Goal: Task Accomplishment & Management: Use online tool/utility

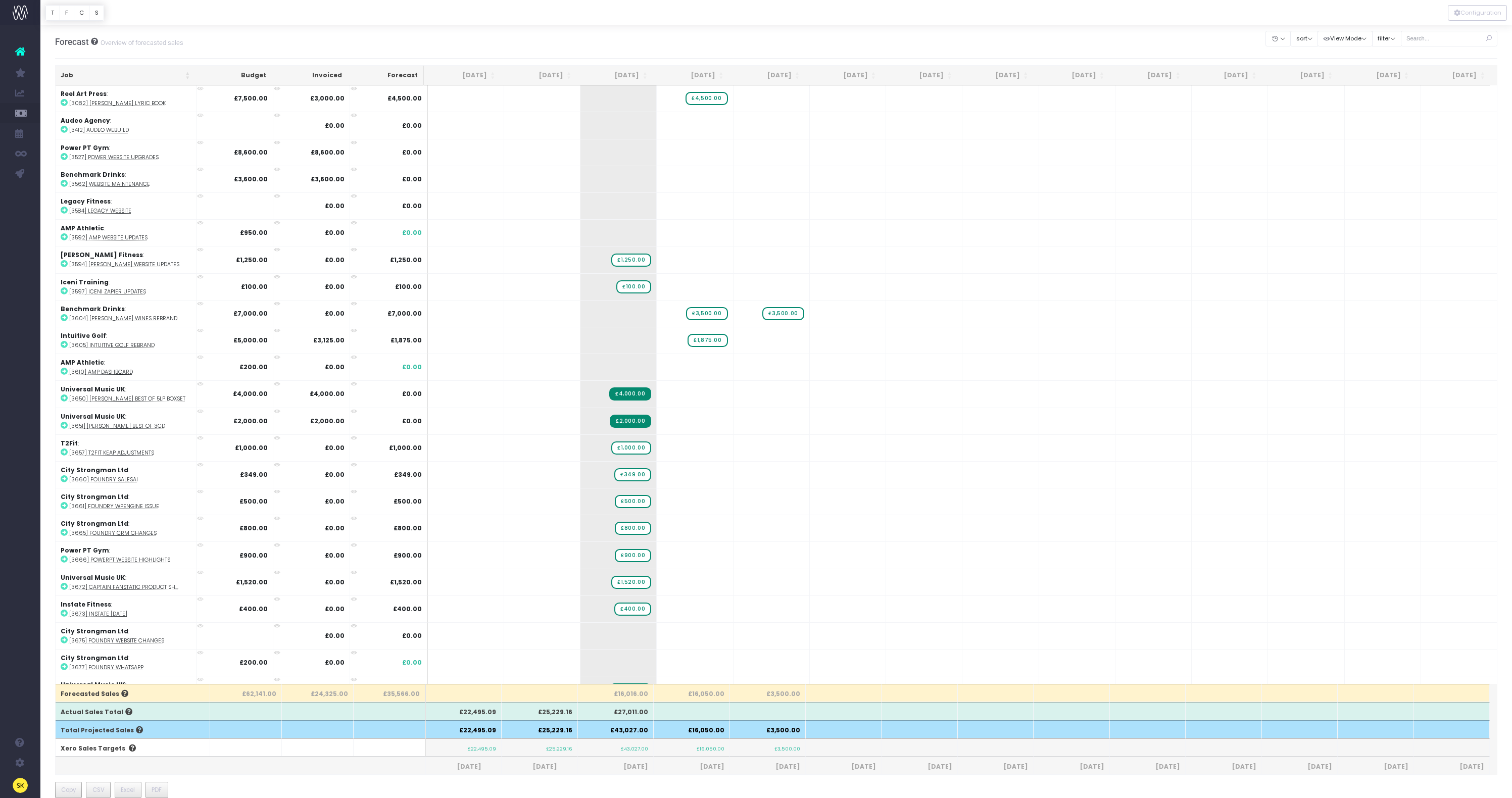
scroll to position [392, 0]
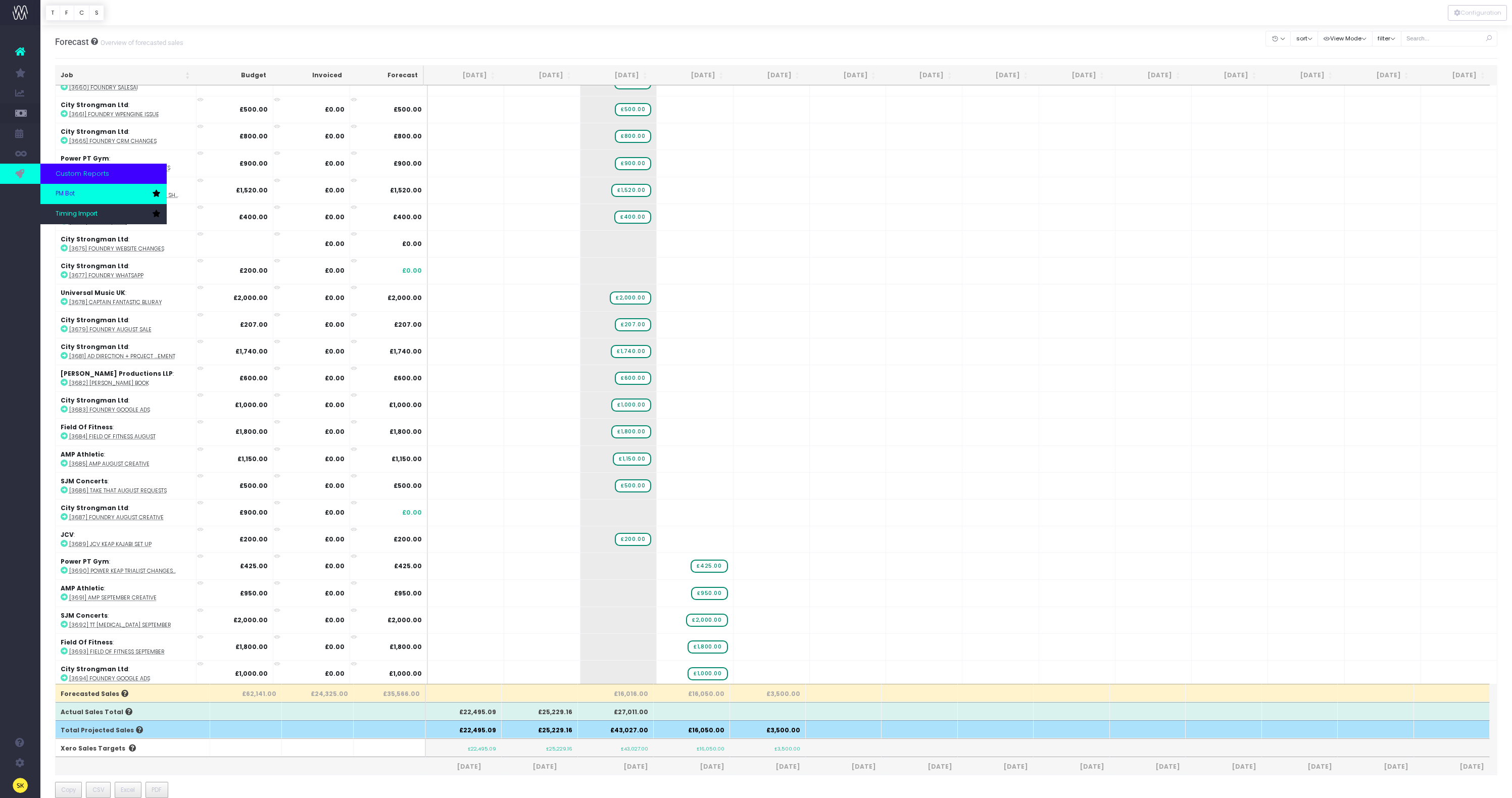
click at [81, 199] on link "PM Bot" at bounding box center [104, 194] width 126 height 20
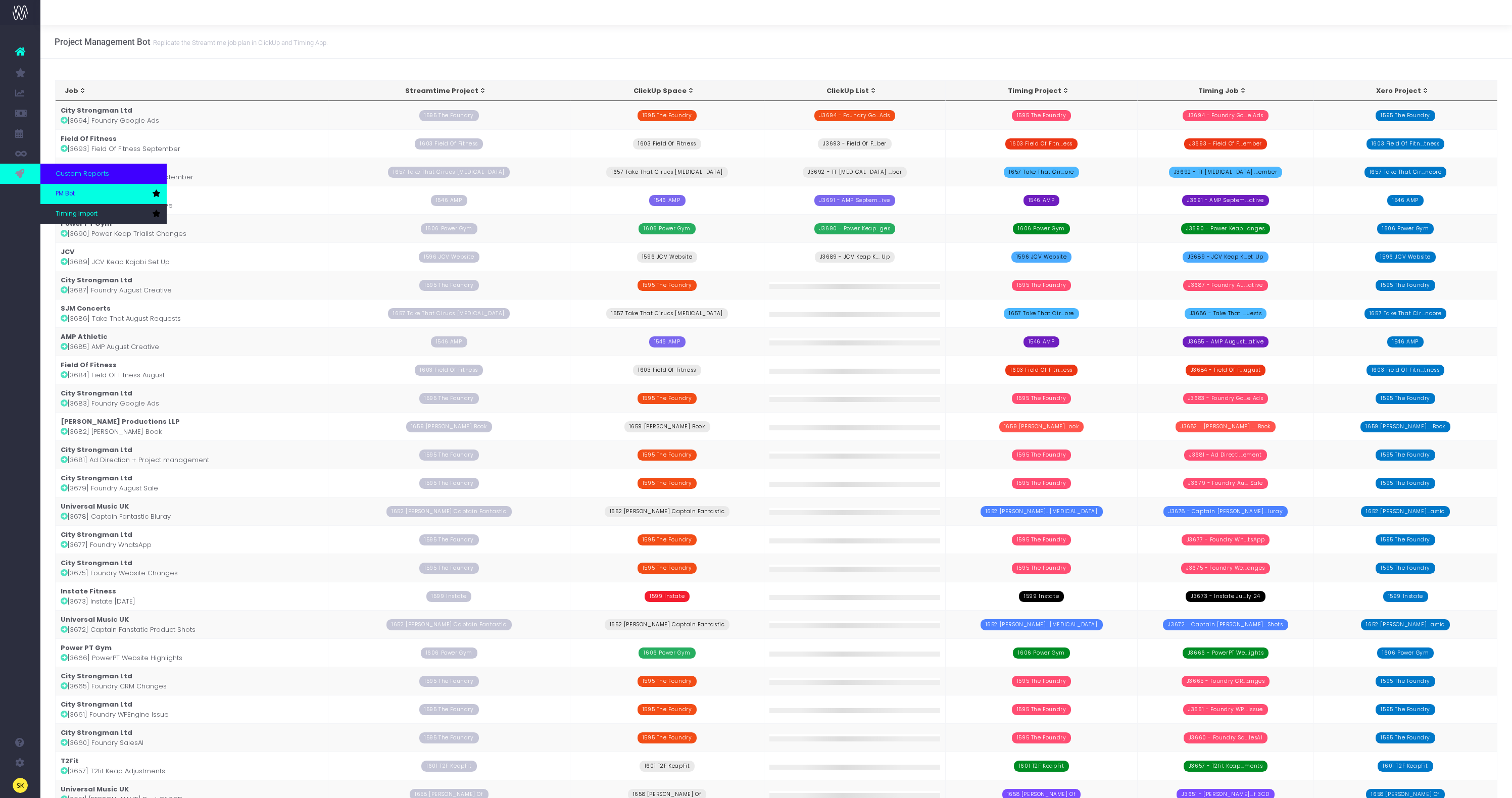
click at [65, 196] on span "PM Bot" at bounding box center [65, 193] width 19 height 9
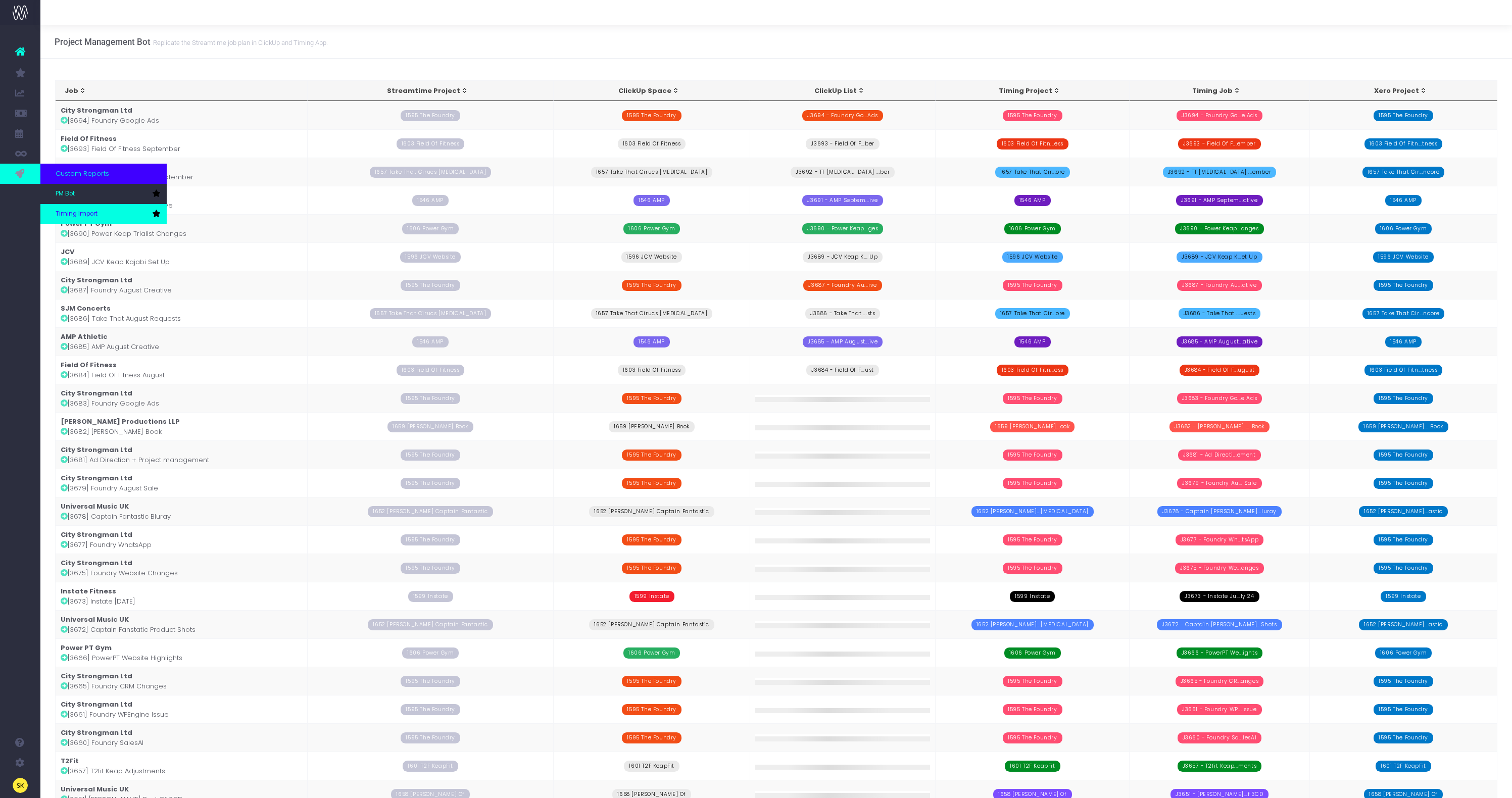
click at [85, 211] on span "Timing Import" at bounding box center [76, 214] width 42 height 9
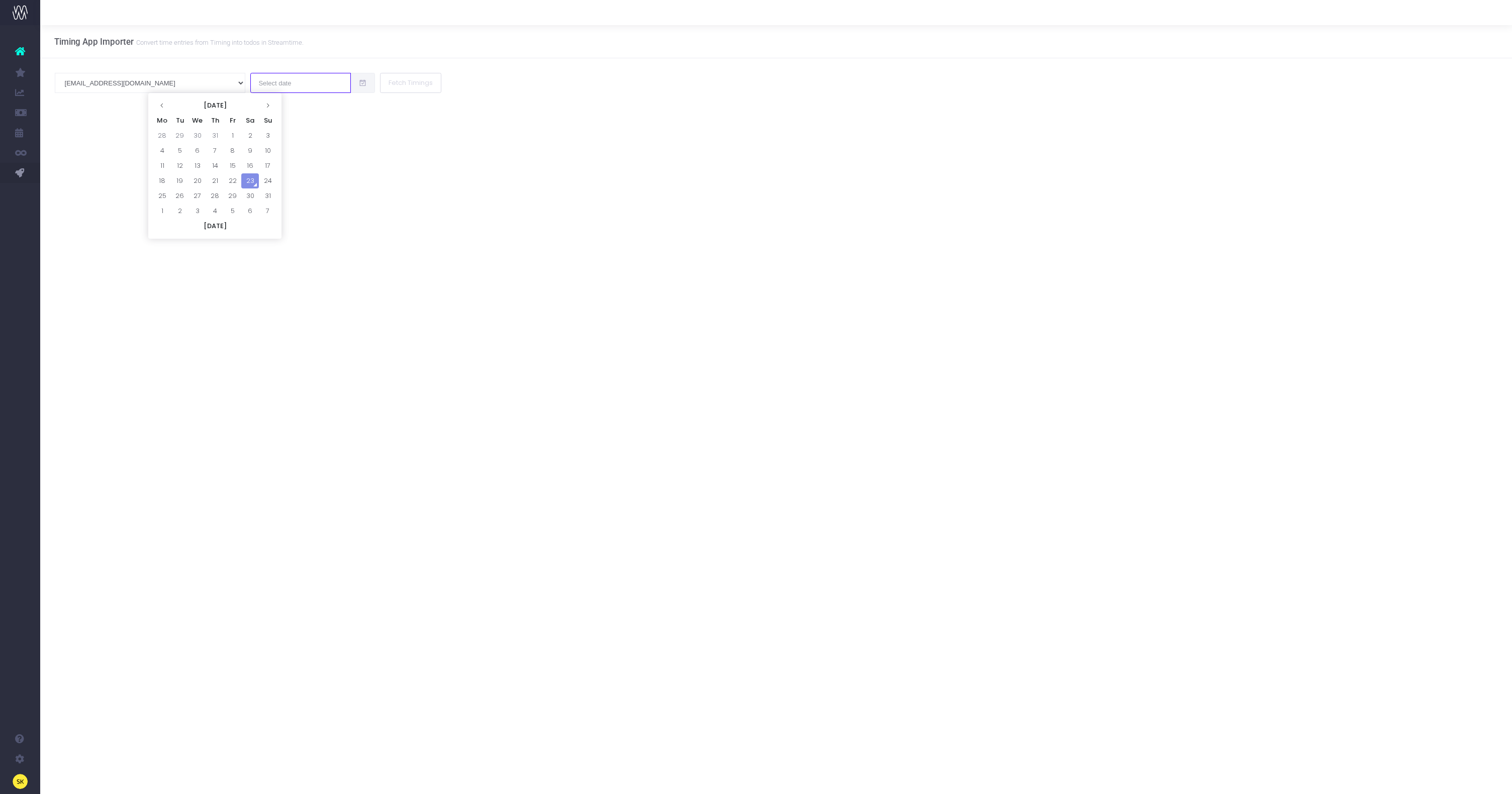
click at [250, 74] on input "text" at bounding box center [300, 83] width 100 height 20
click at [231, 175] on td "22" at bounding box center [232, 181] width 18 height 15
drag, startPoint x: 329, startPoint y: 165, endPoint x: 326, endPoint y: 160, distance: 5.8
click at [329, 165] on div "Timing App Importer Convert time entries from Timing into todos in Streamtime. …" at bounding box center [776, 410] width 1472 height 769
click at [380, 80] on button "Fetch Timings" at bounding box center [410, 83] width 61 height 20
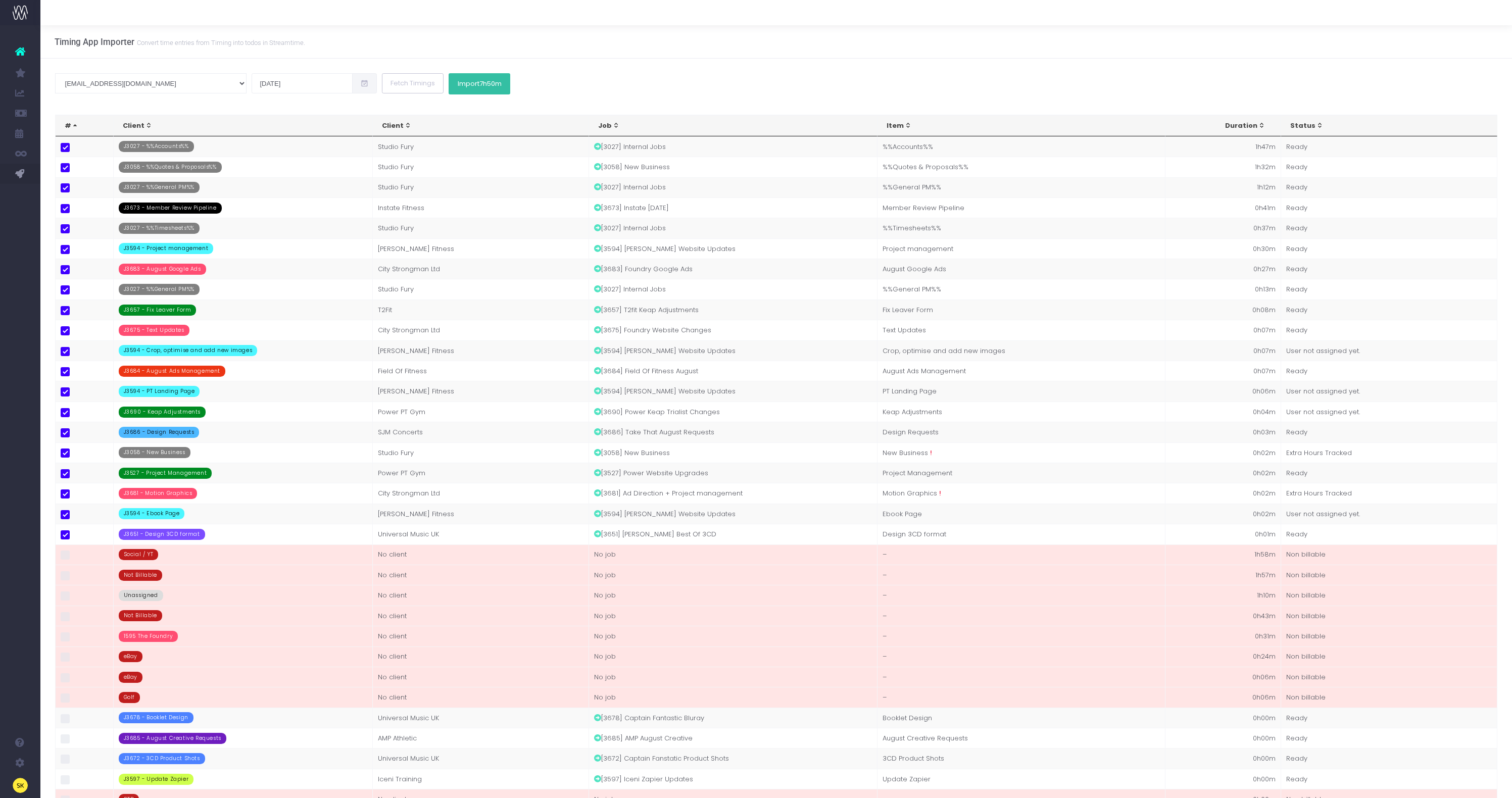
click at [448, 87] on button "Import 7h50m" at bounding box center [479, 84] width 61 height 21
click at [251, 90] on input "22 Aug 2025" at bounding box center [301, 83] width 101 height 20
click at [166, 167] on td "11" at bounding box center [163, 167] width 18 height 15
type input "11 Aug 2025"
click at [382, 78] on button "Fetch Timings" at bounding box center [412, 83] width 61 height 20
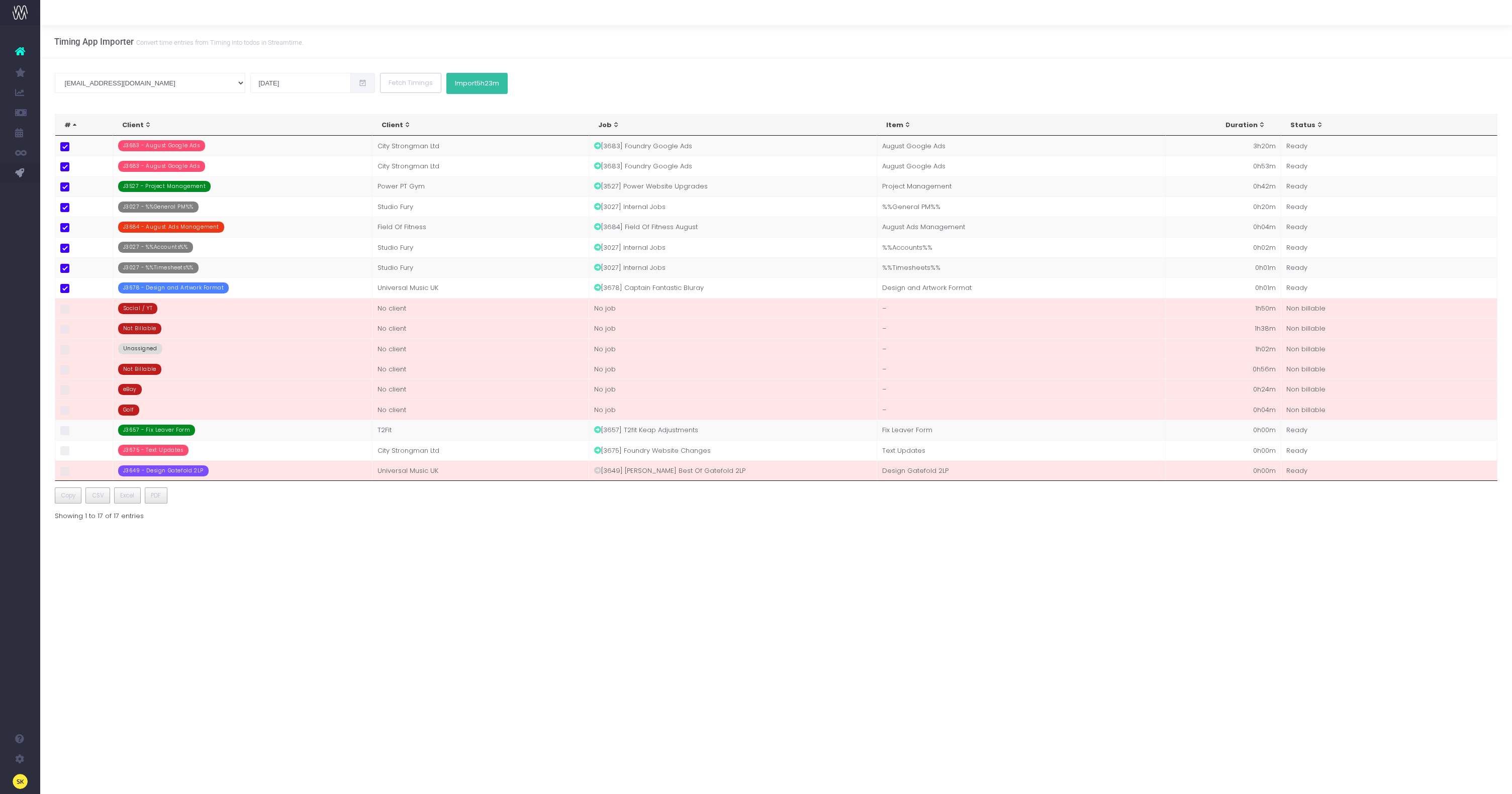
click at [446, 76] on button "Import 5h23m" at bounding box center [477, 83] width 61 height 21
click at [250, 85] on input "11 Aug 2025" at bounding box center [300, 83] width 100 height 20
click at [263, 151] on td "10" at bounding box center [268, 151] width 18 height 15
click at [380, 85] on button "Fetch Timings" at bounding box center [410, 83] width 61 height 20
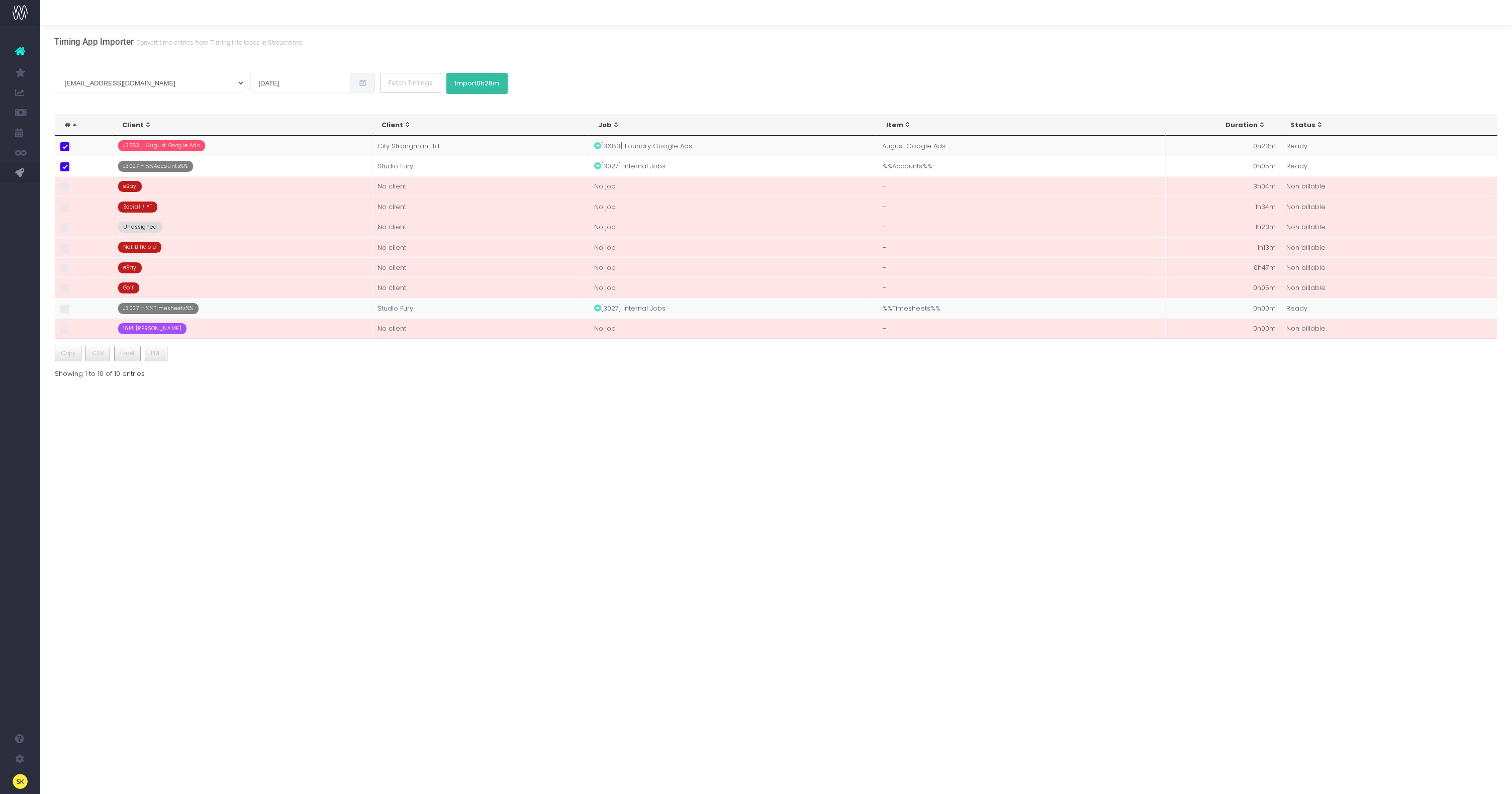
click at [477, 84] on span "0h28m" at bounding box center [488, 83] width 23 height 8
click at [250, 85] on input "10 Aug 2025" at bounding box center [300, 83] width 100 height 20
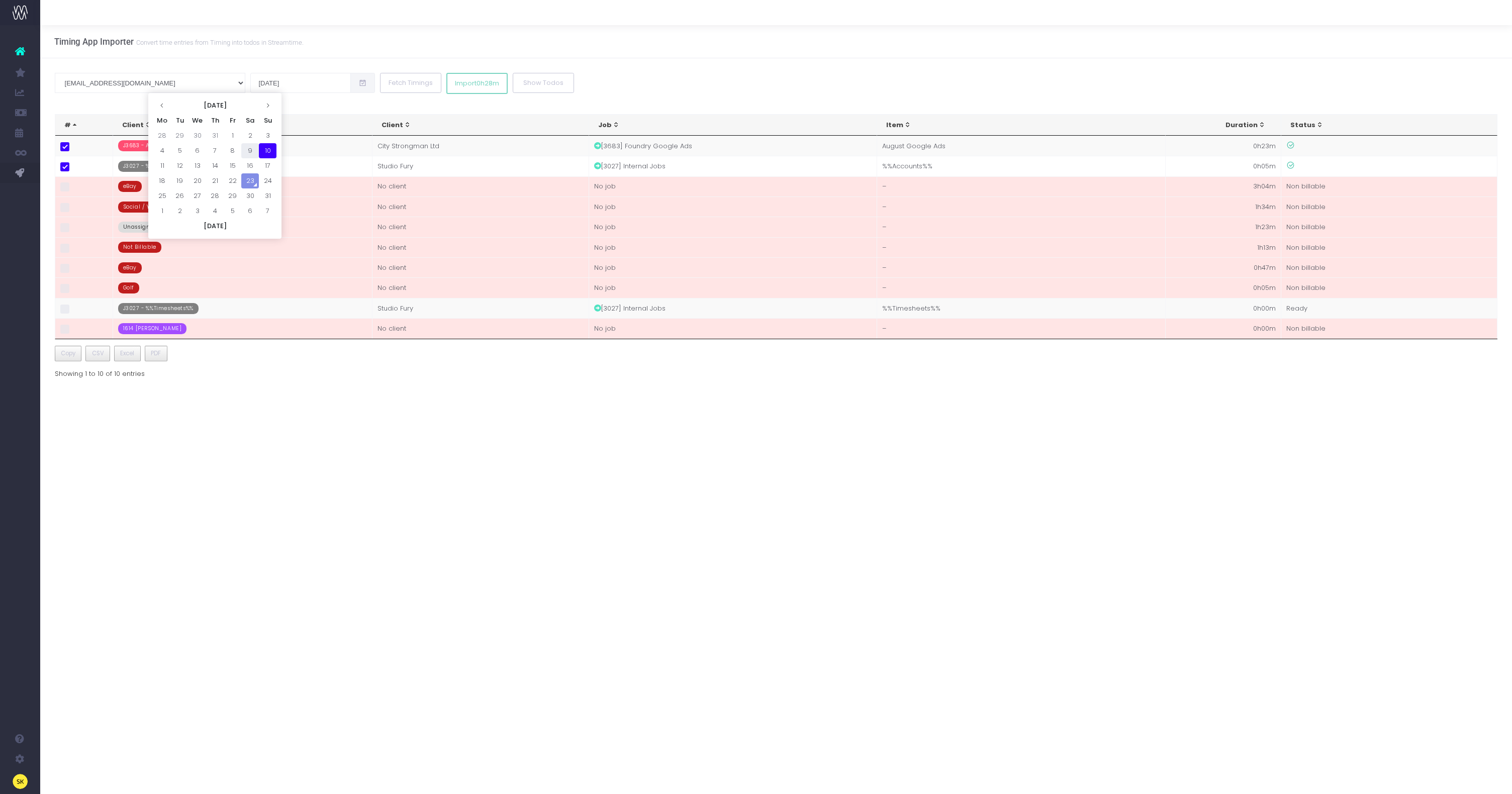
click at [246, 152] on td "9" at bounding box center [250, 151] width 18 height 15
click at [285, 106] on div "sk@studiofury.com andy@studiofury.com luke@studiofury.com irvin@studiofury.com …" at bounding box center [776, 235] width 1472 height 355
click at [380, 85] on button "Fetch Timings" at bounding box center [410, 83] width 61 height 20
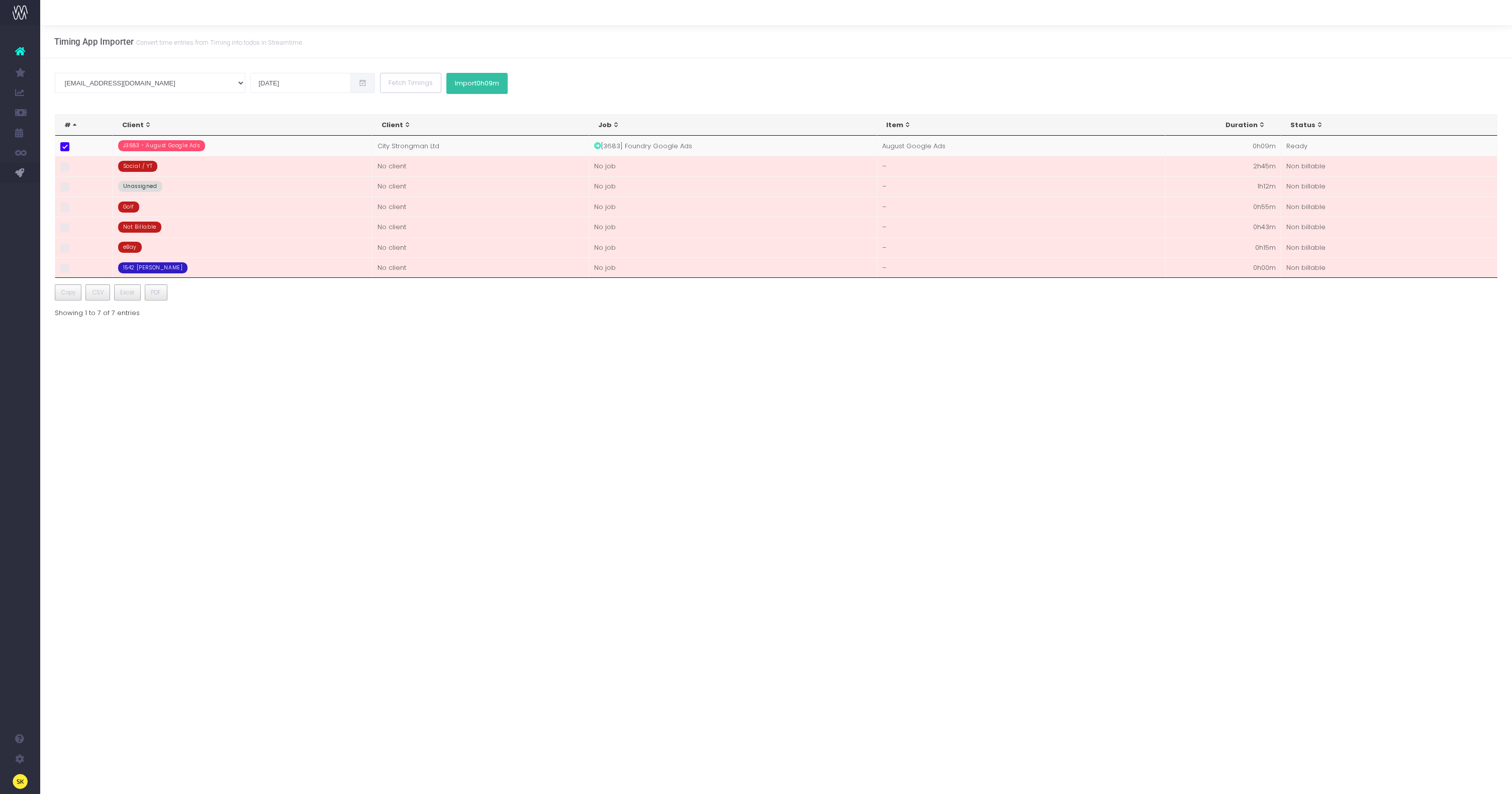
click at [446, 82] on button "Import 0h09m" at bounding box center [477, 83] width 61 height 21
click at [250, 85] on input "09 Aug 2025" at bounding box center [300, 83] width 100 height 20
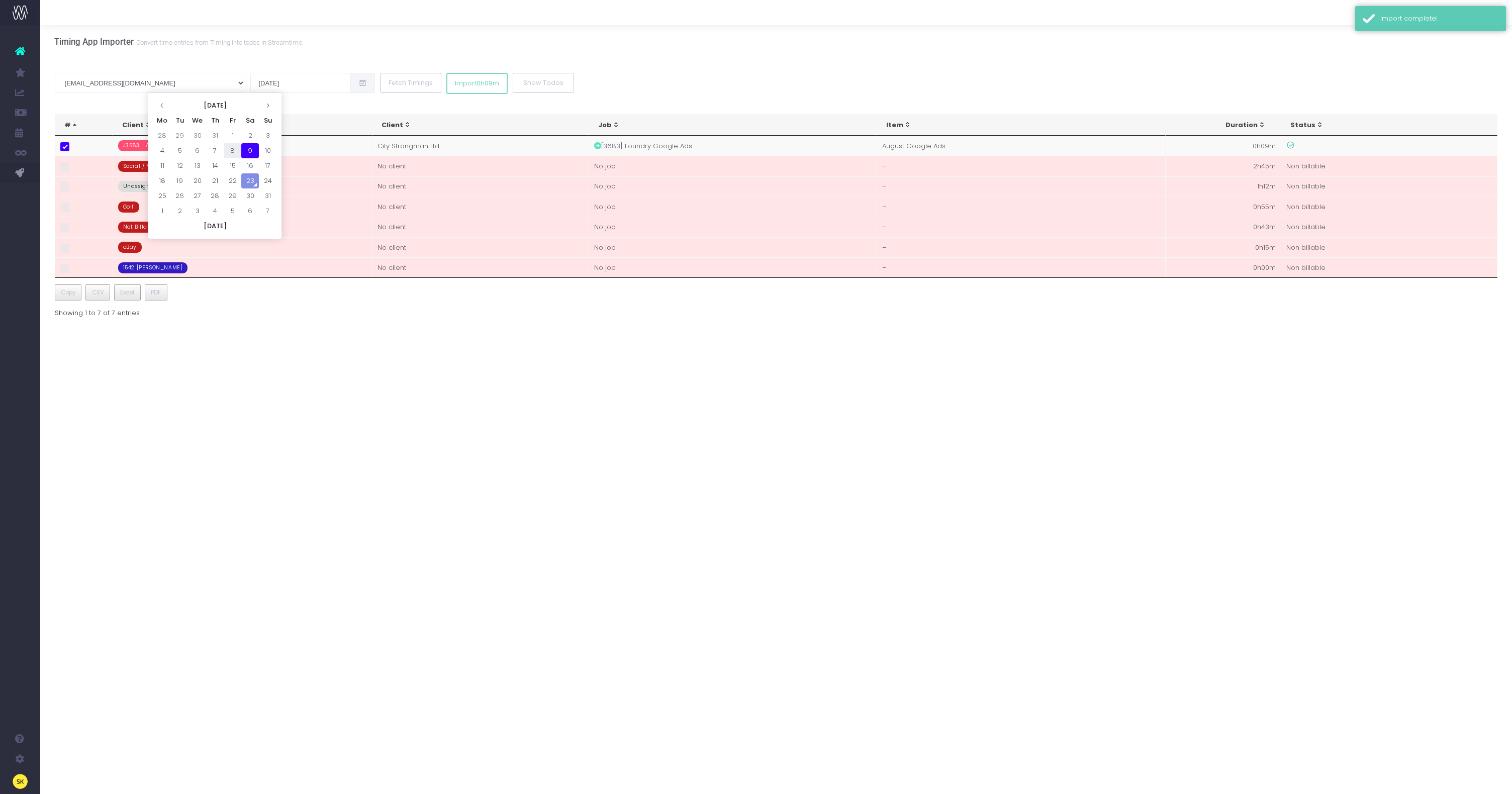
click at [230, 150] on td "8" at bounding box center [232, 151] width 18 height 15
type input "08 Aug 2025"
click at [380, 86] on button "Fetch Timings" at bounding box center [410, 83] width 61 height 20
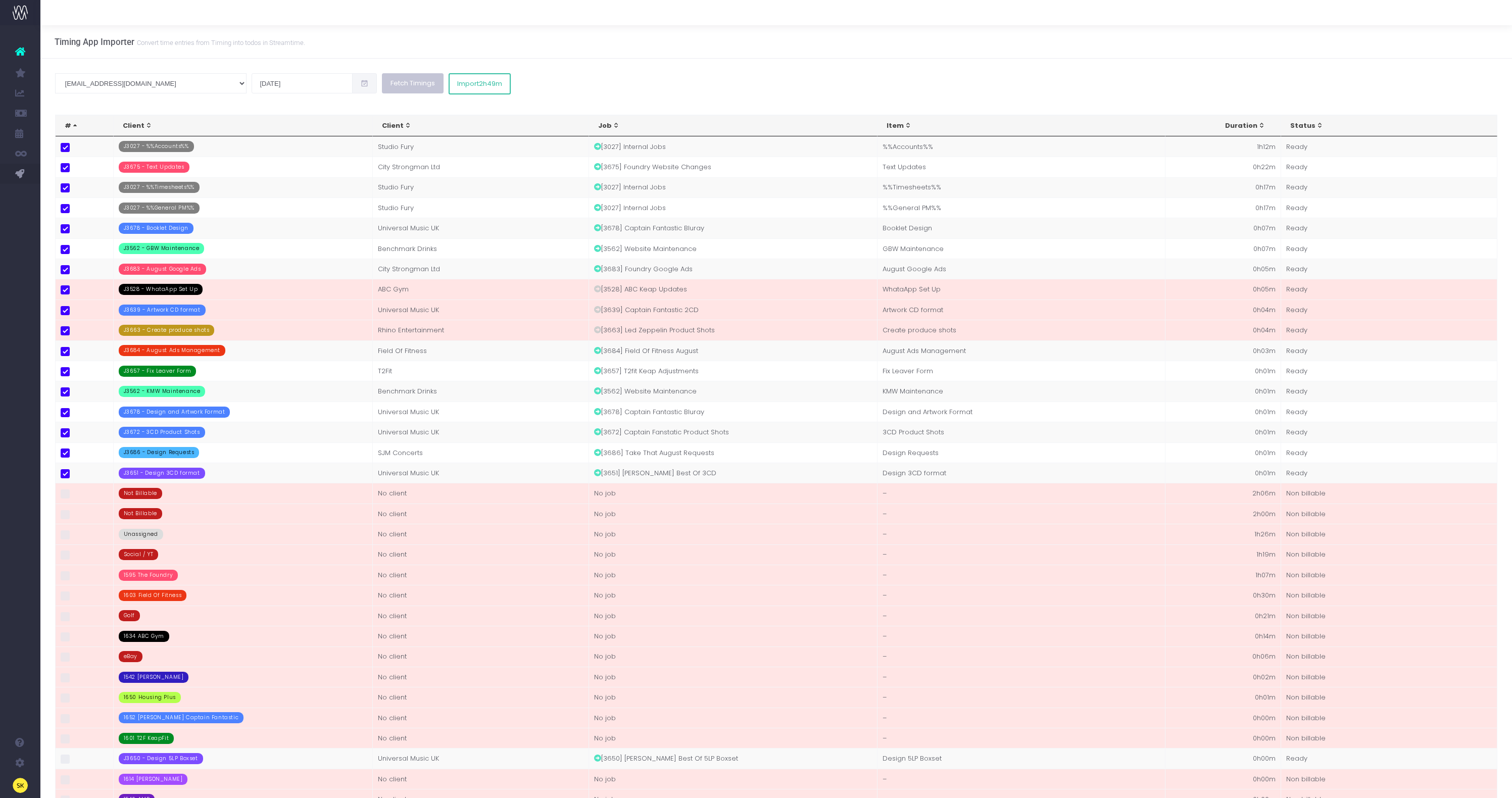
scroll to position [6, 0]
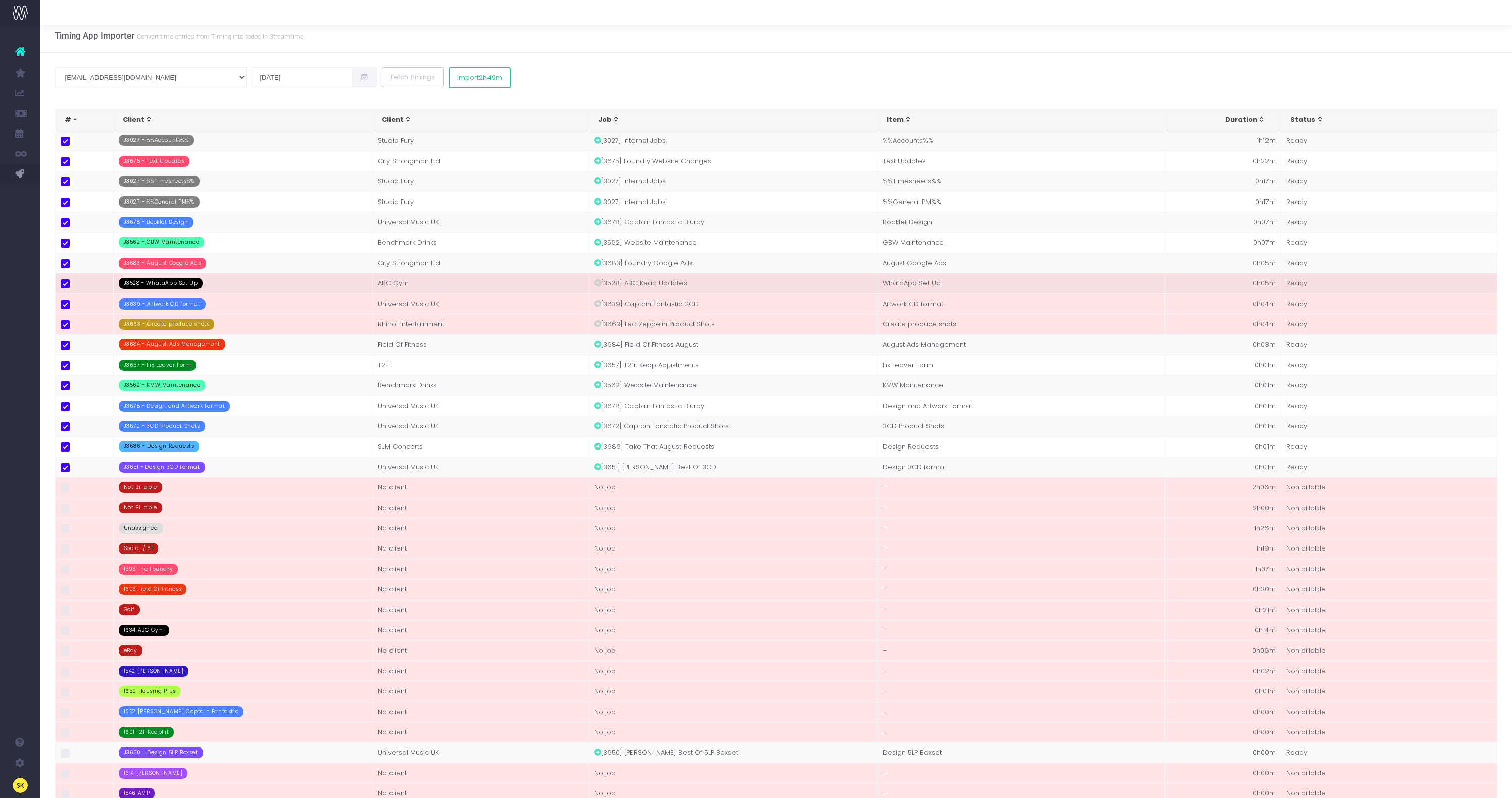
click at [68, 284] on span at bounding box center [65, 284] width 9 height 9
click at [76, 284] on input "checkbox" at bounding box center [78, 283] width 6 height 6
checkbox input "false"
click at [68, 308] on span at bounding box center [65, 304] width 9 height 9
click at [76, 307] on input "checkbox" at bounding box center [78, 303] width 6 height 6
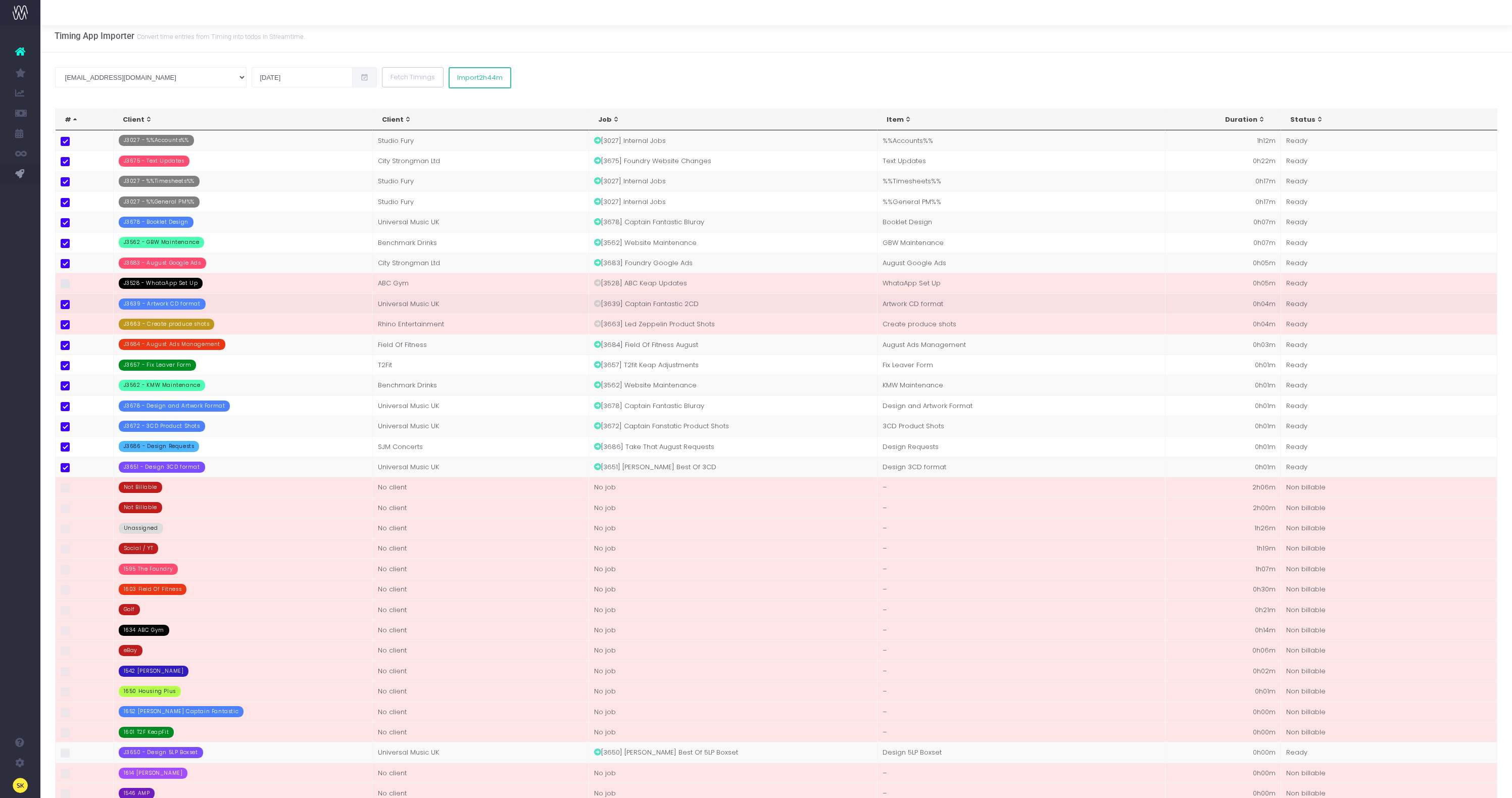
checkbox input "false"
click at [65, 323] on span at bounding box center [65, 324] width 9 height 9
click at [76, 323] on input "checkbox" at bounding box center [78, 323] width 6 height 6
checkbox input "false"
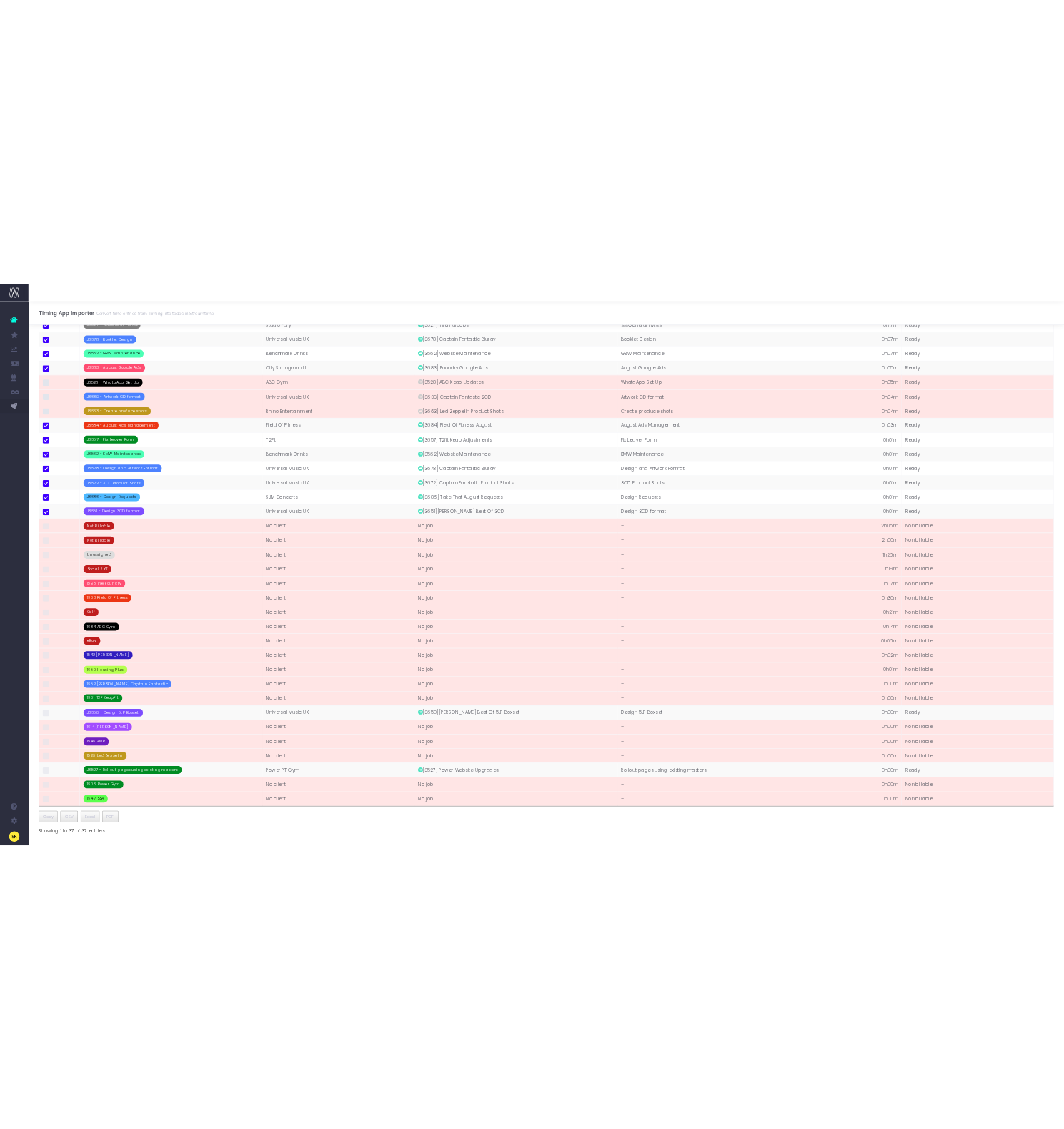
scroll to position [0, 0]
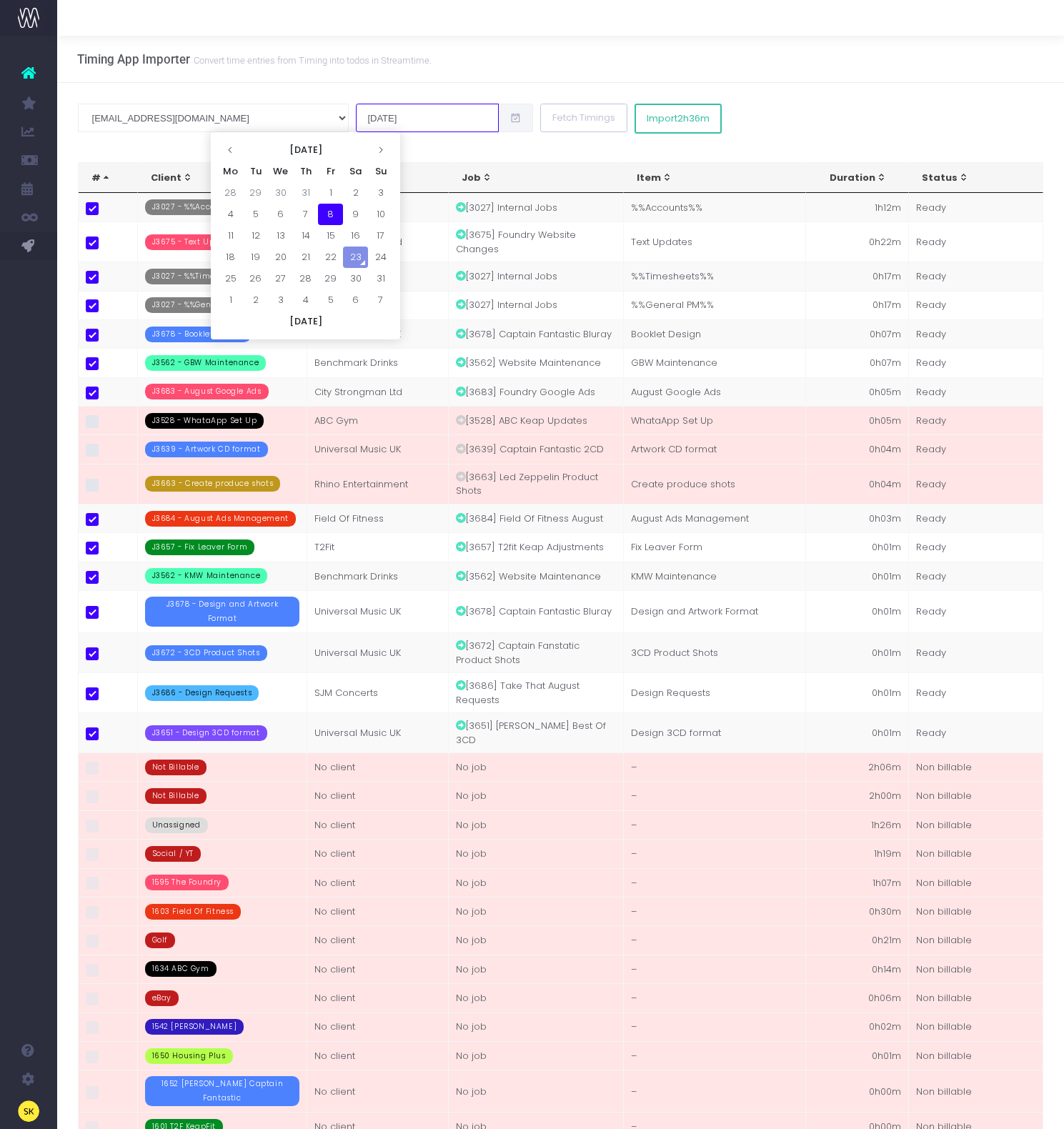
click at [356, 127] on input "08 Aug 2025" at bounding box center [426, 118] width 143 height 28
click at [233, 217] on td "4" at bounding box center [230, 214] width 25 height 22
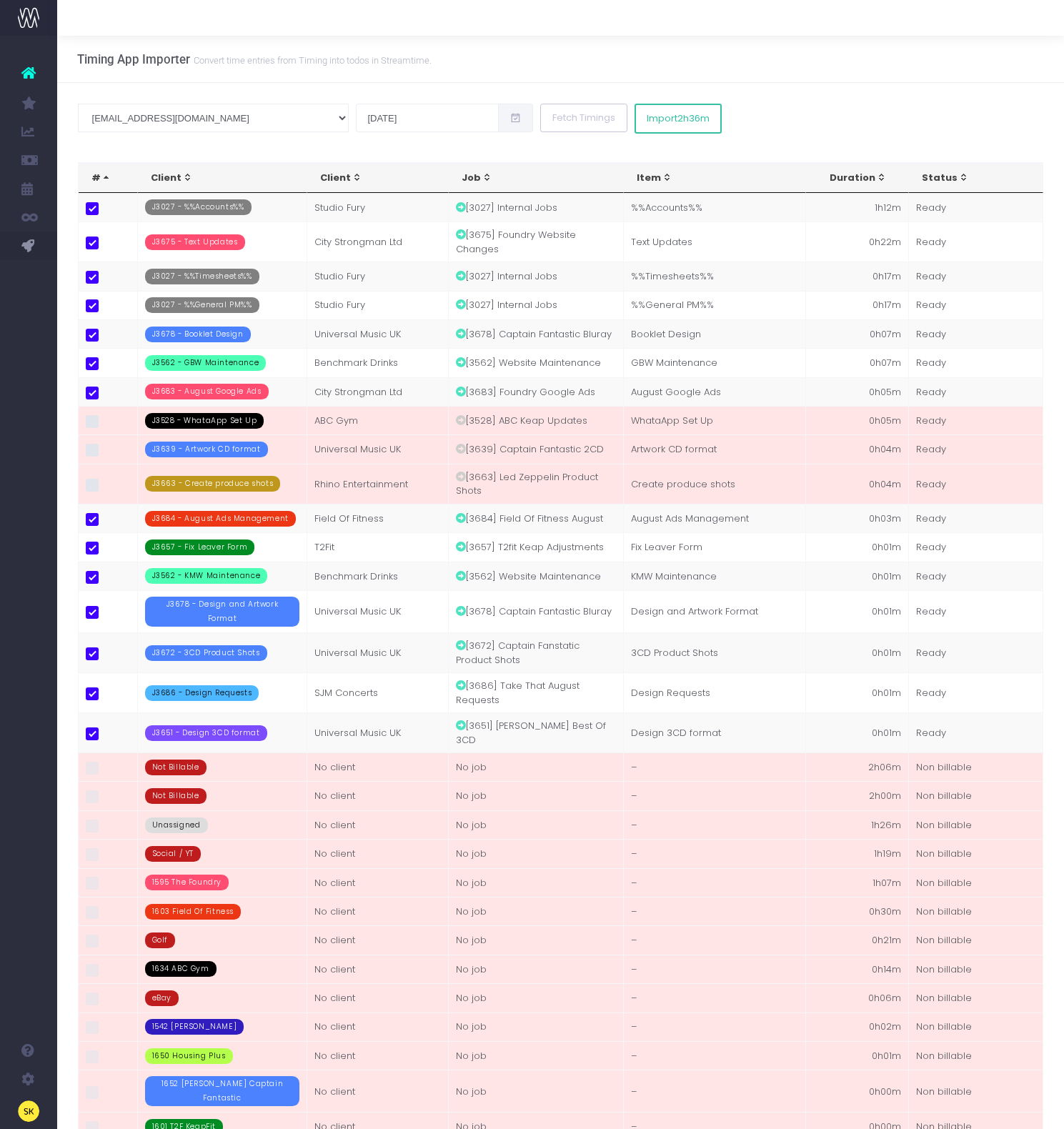
drag, startPoint x: 497, startPoint y: 90, endPoint x: 471, endPoint y: 100, distance: 27.9
click at [497, 89] on div "sk@studiofury.com andy@studiofury.com luke@studiofury.com irvin@studiofury.com …" at bounding box center [561, 778] width 1007 height 1391
click at [540, 114] on button "Fetch Timings" at bounding box center [583, 118] width 87 height 28
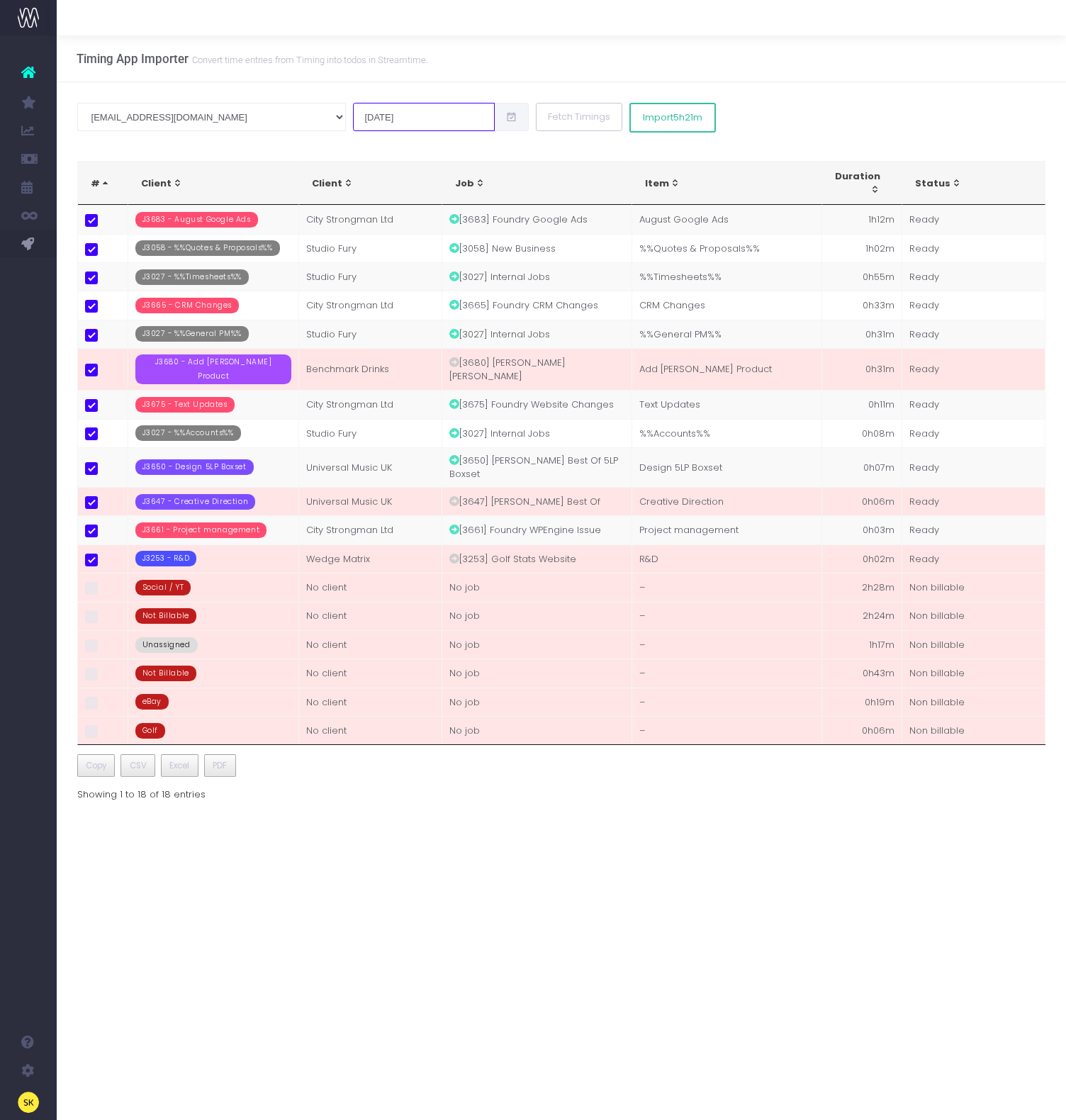
click at [353, 118] on input "04 Aug 2025" at bounding box center [423, 117] width 142 height 28
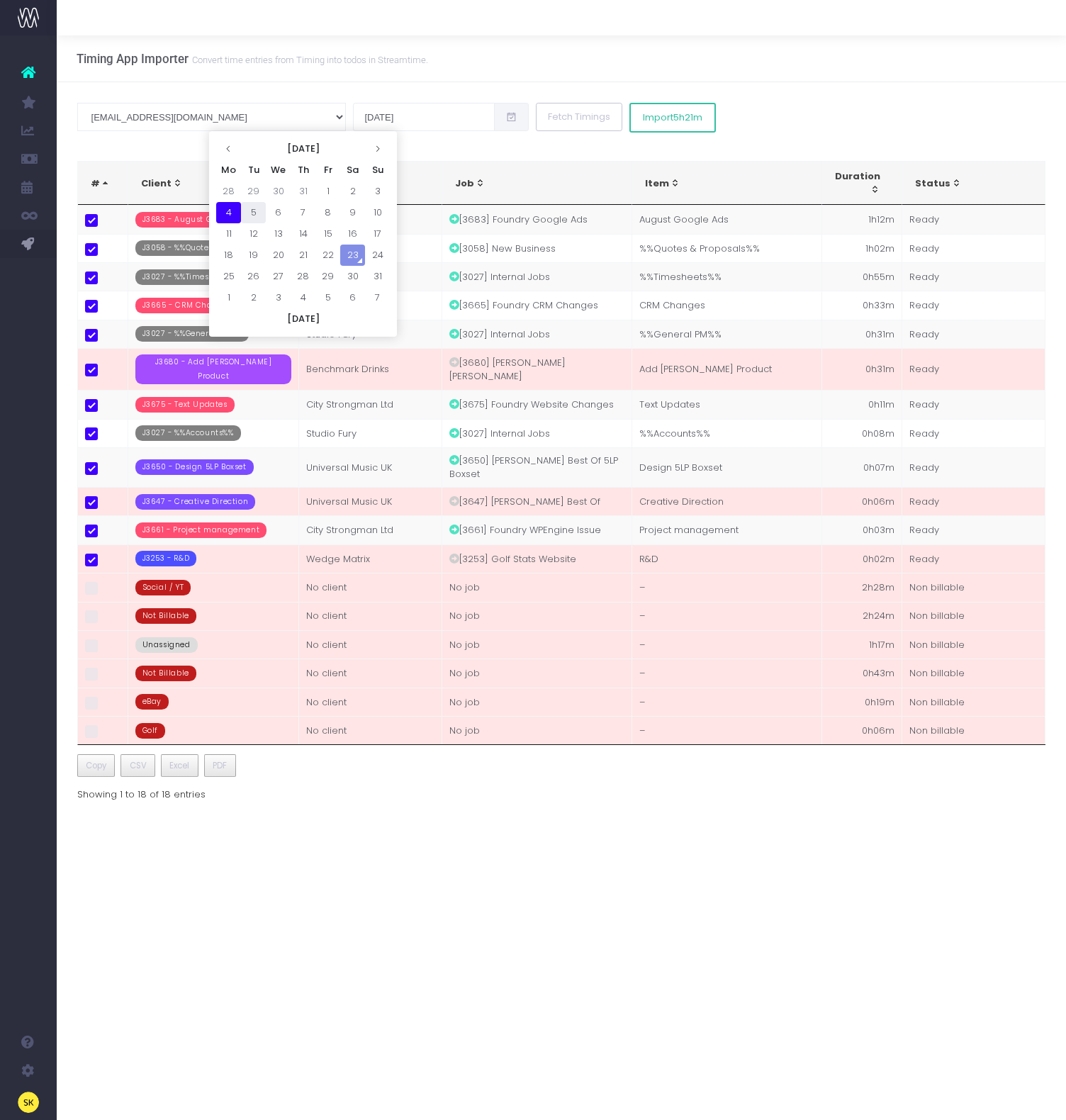
click at [259, 214] on td "5" at bounding box center [253, 213] width 25 height 22
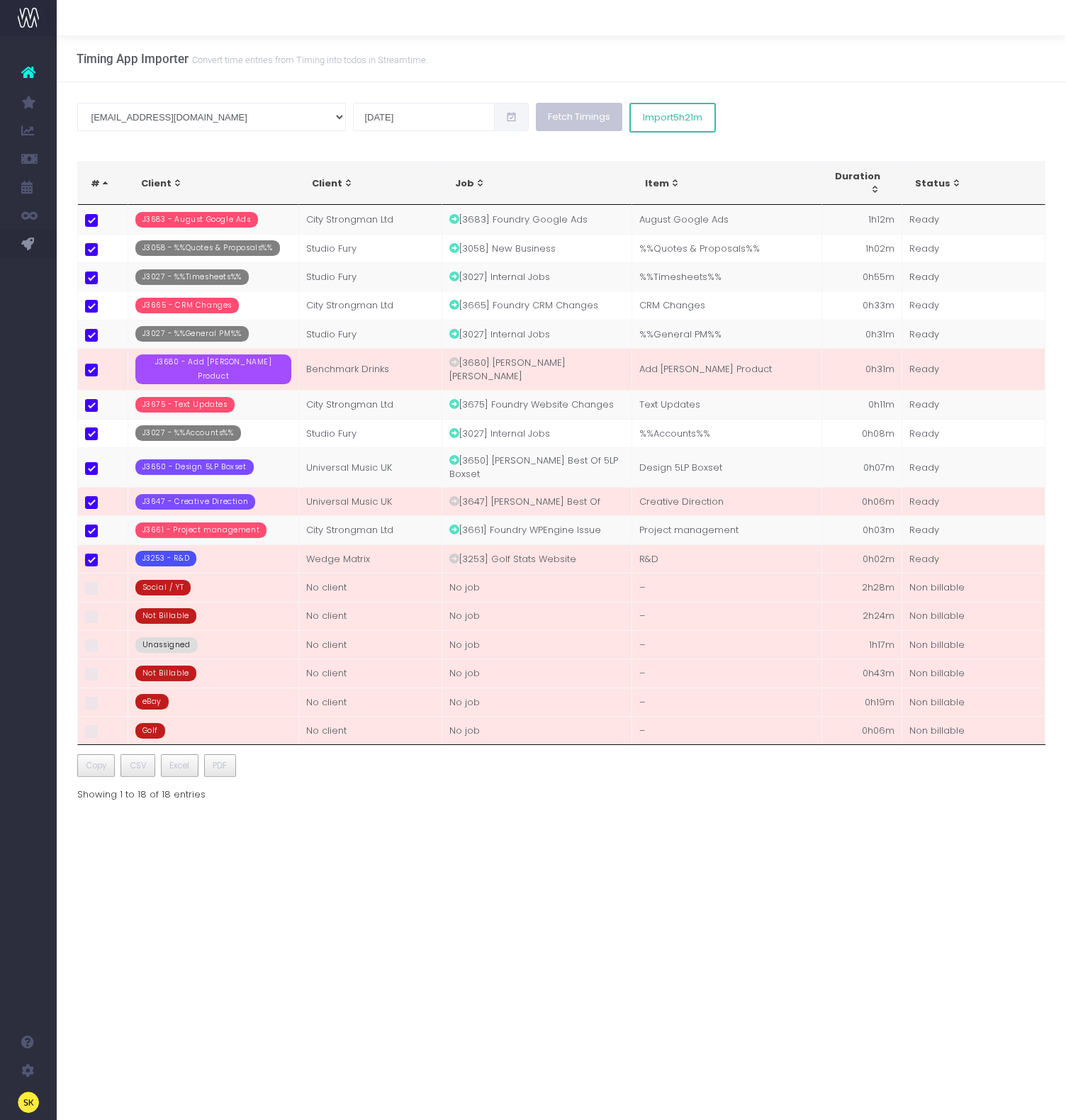
click at [535, 116] on button "Fetch Timings" at bounding box center [579, 117] width 86 height 28
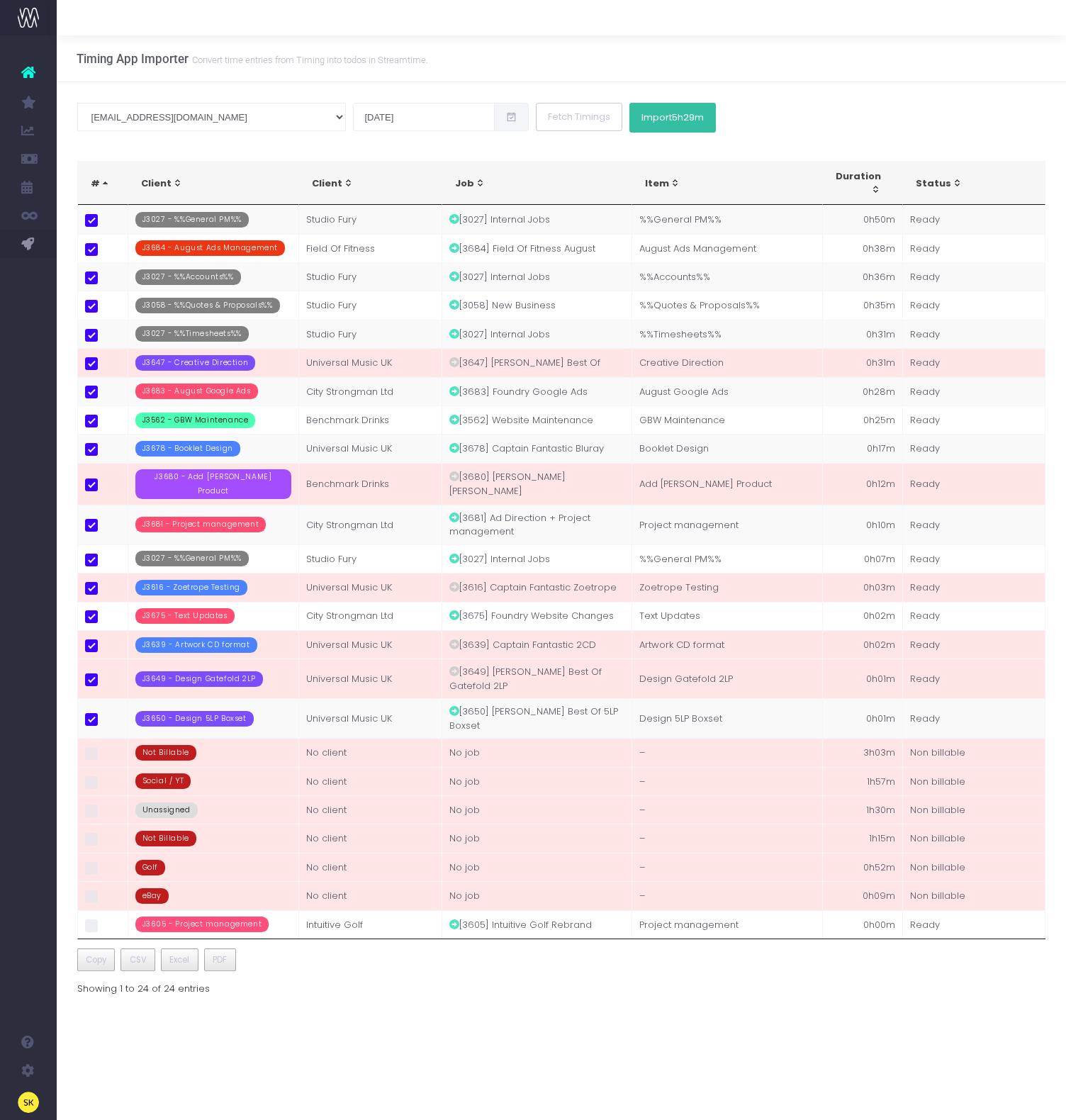
click at [629, 123] on button "Import 5h29m" at bounding box center [672, 118] width 86 height 30
click at [742, 1002] on div at bounding box center [533, 560] width 1066 height 1120
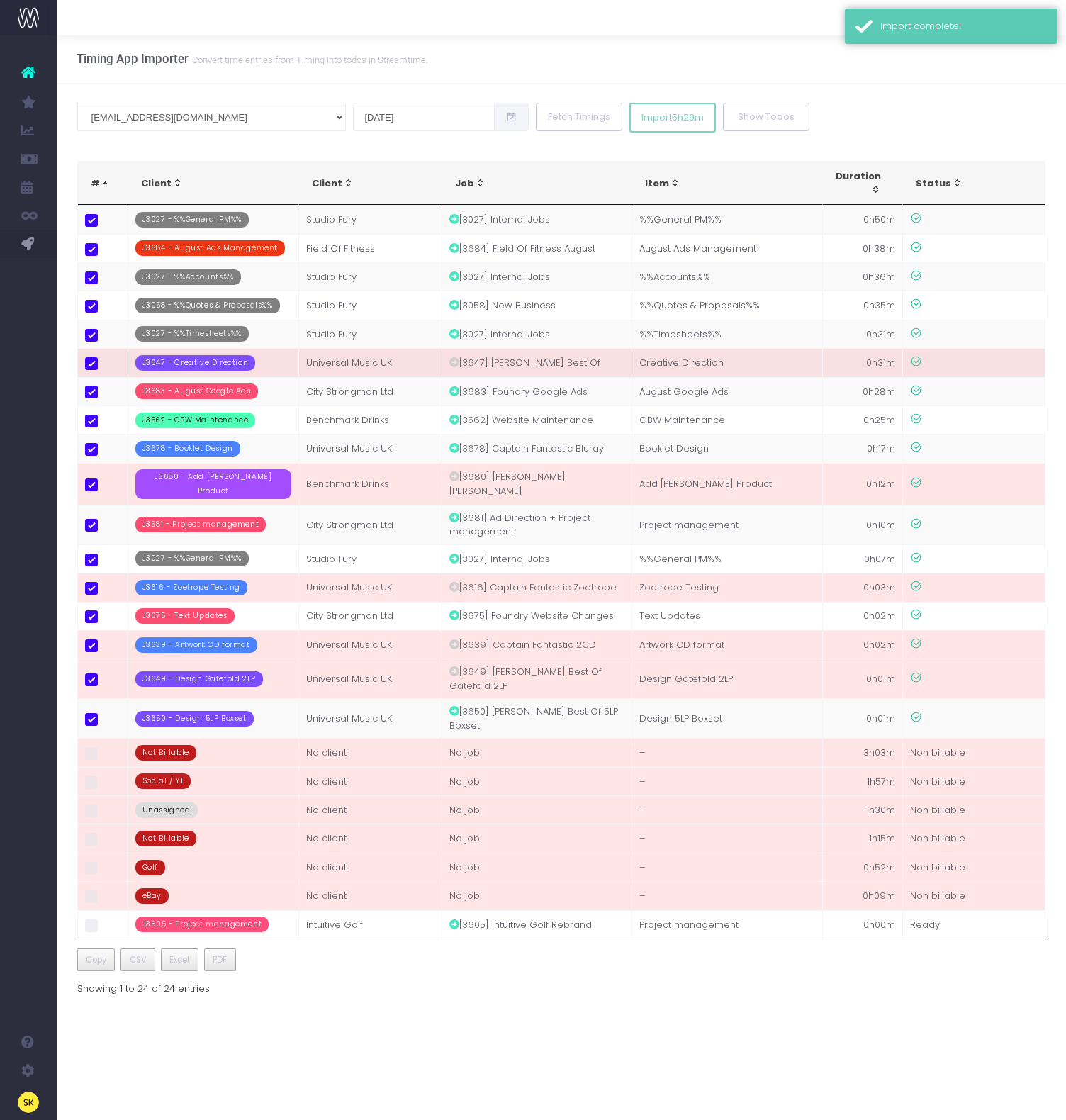
click at [457, 363] on icon at bounding box center [454, 363] width 10 height 10
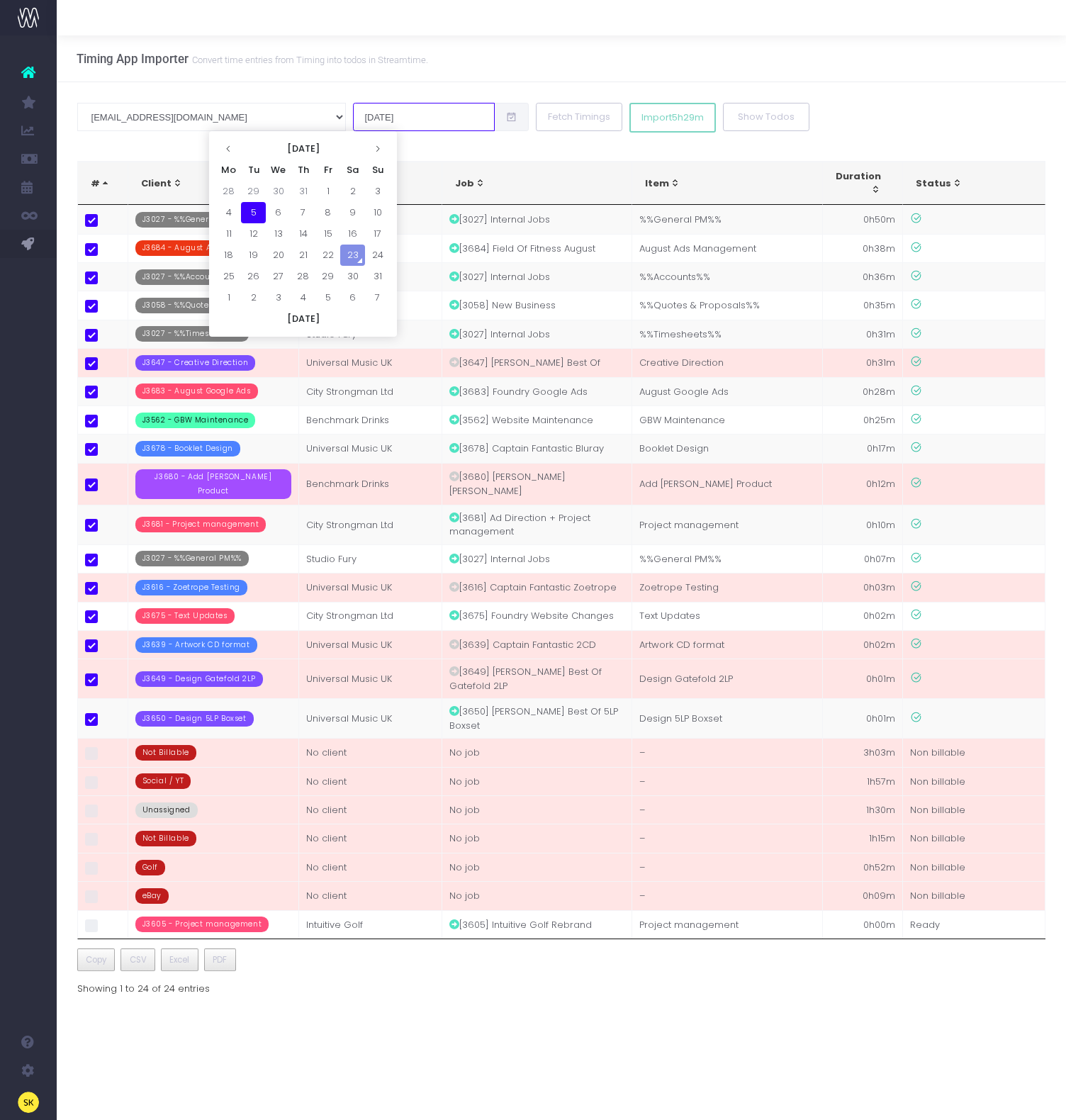
click at [353, 125] on input "05 Aug 2025" at bounding box center [423, 117] width 142 height 28
click at [282, 208] on td "6" at bounding box center [278, 213] width 25 height 22
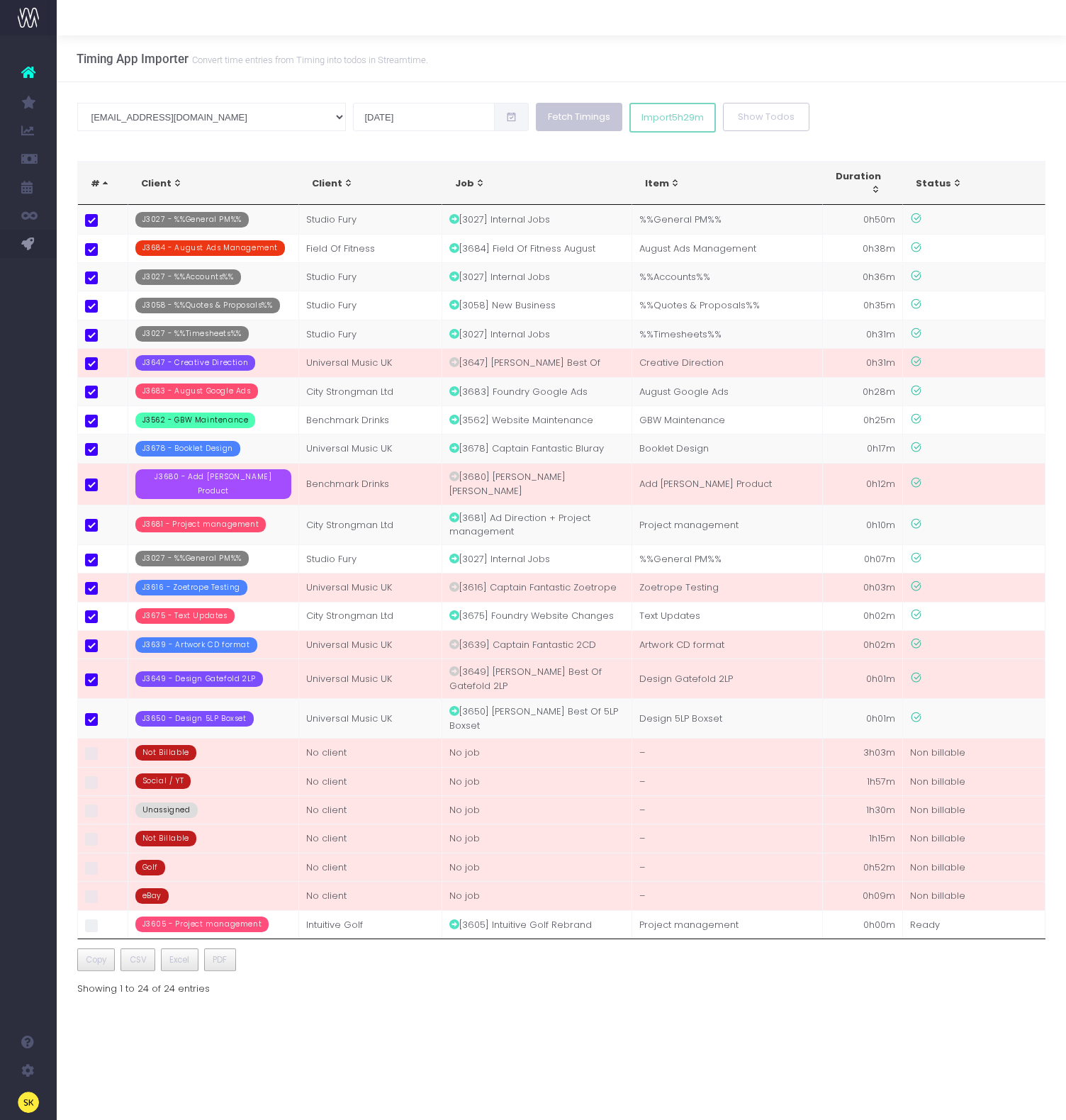
click at [535, 115] on button "Fetch Timings" at bounding box center [579, 117] width 86 height 28
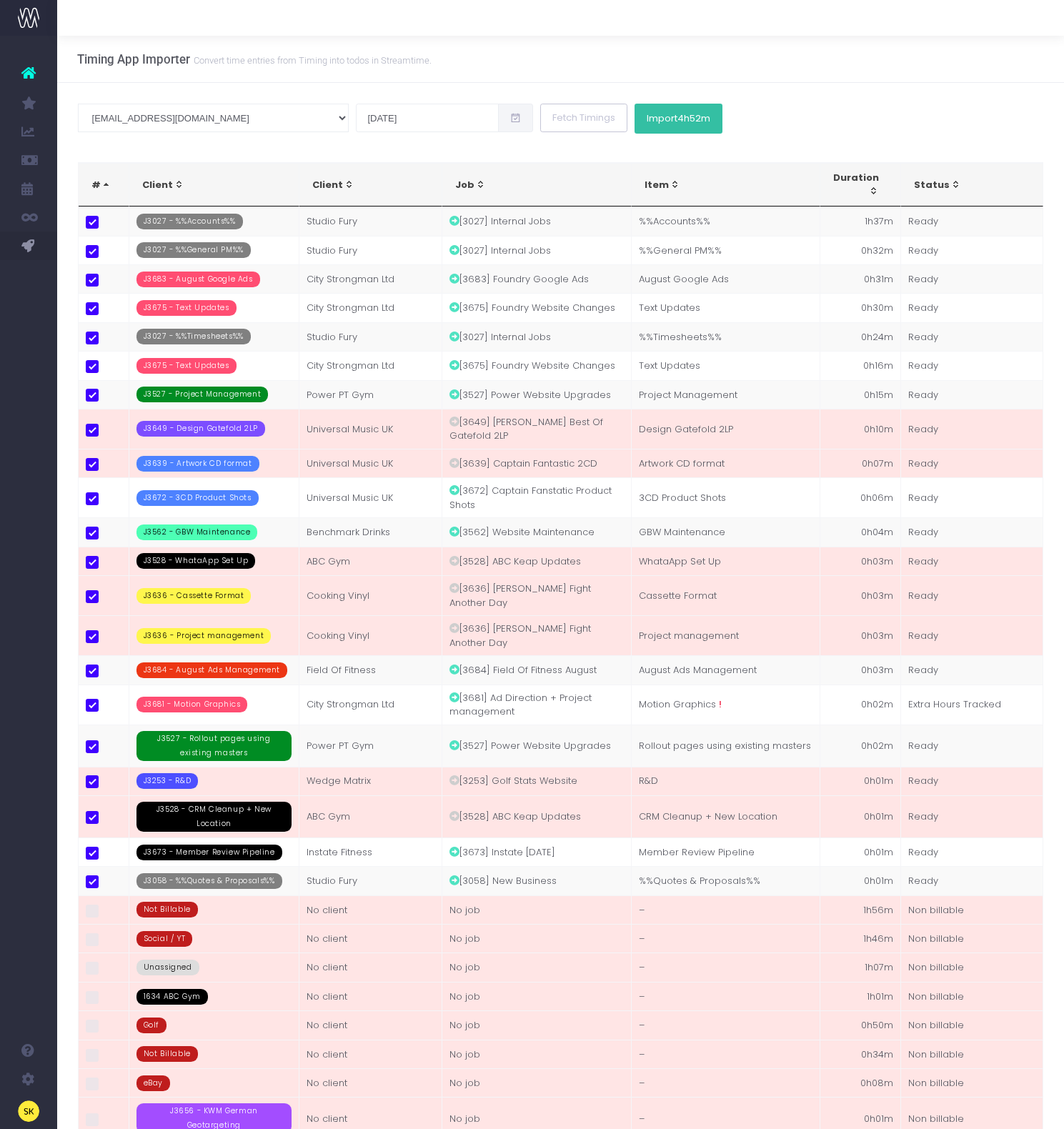
click at [634, 127] on button "Import 4h52m" at bounding box center [678, 118] width 88 height 30
click at [356, 121] on input "06 Aug 2025" at bounding box center [426, 118] width 143 height 28
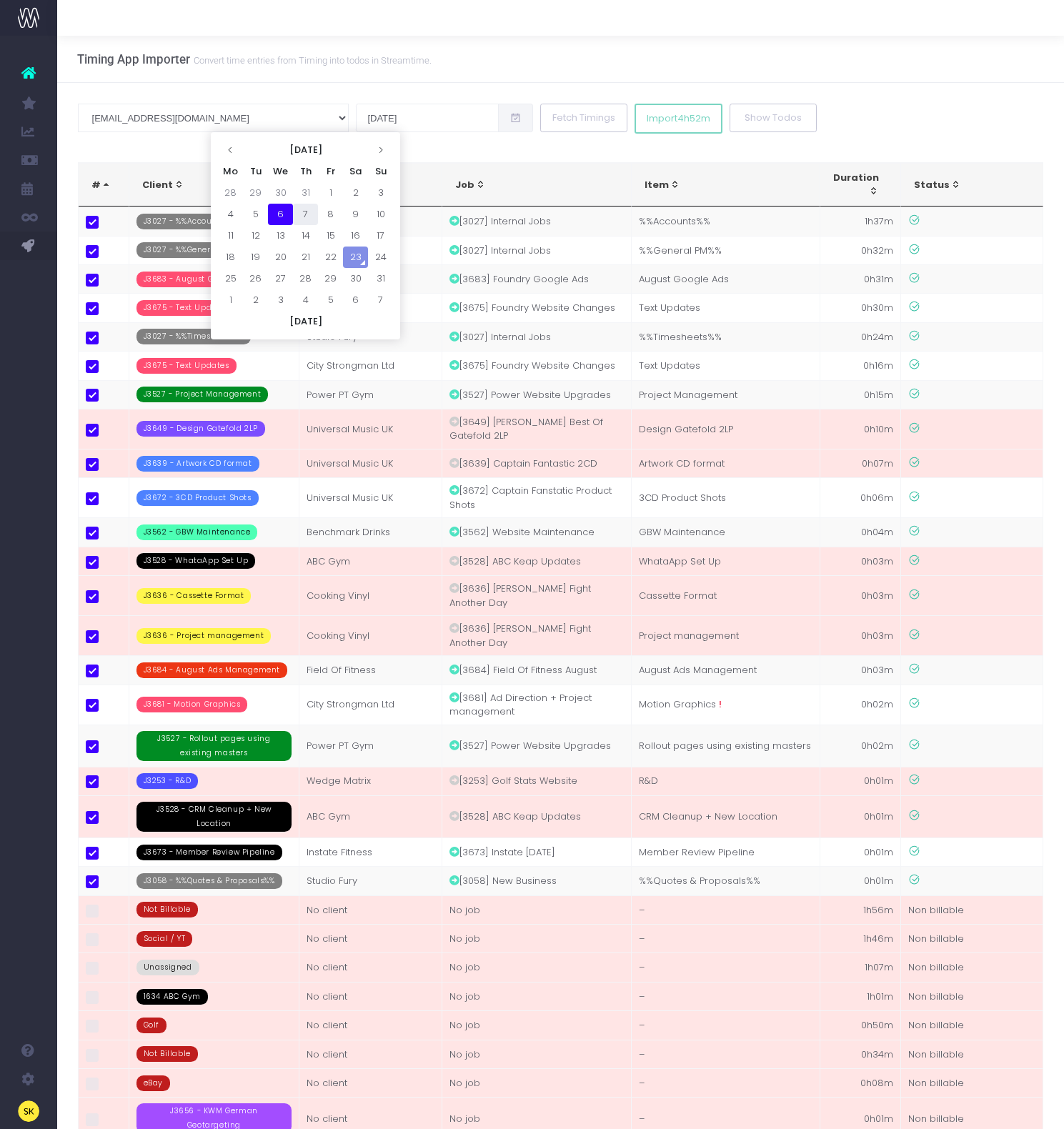
click at [311, 210] on td "7" at bounding box center [305, 214] width 25 height 22
type input "07 Aug 2025"
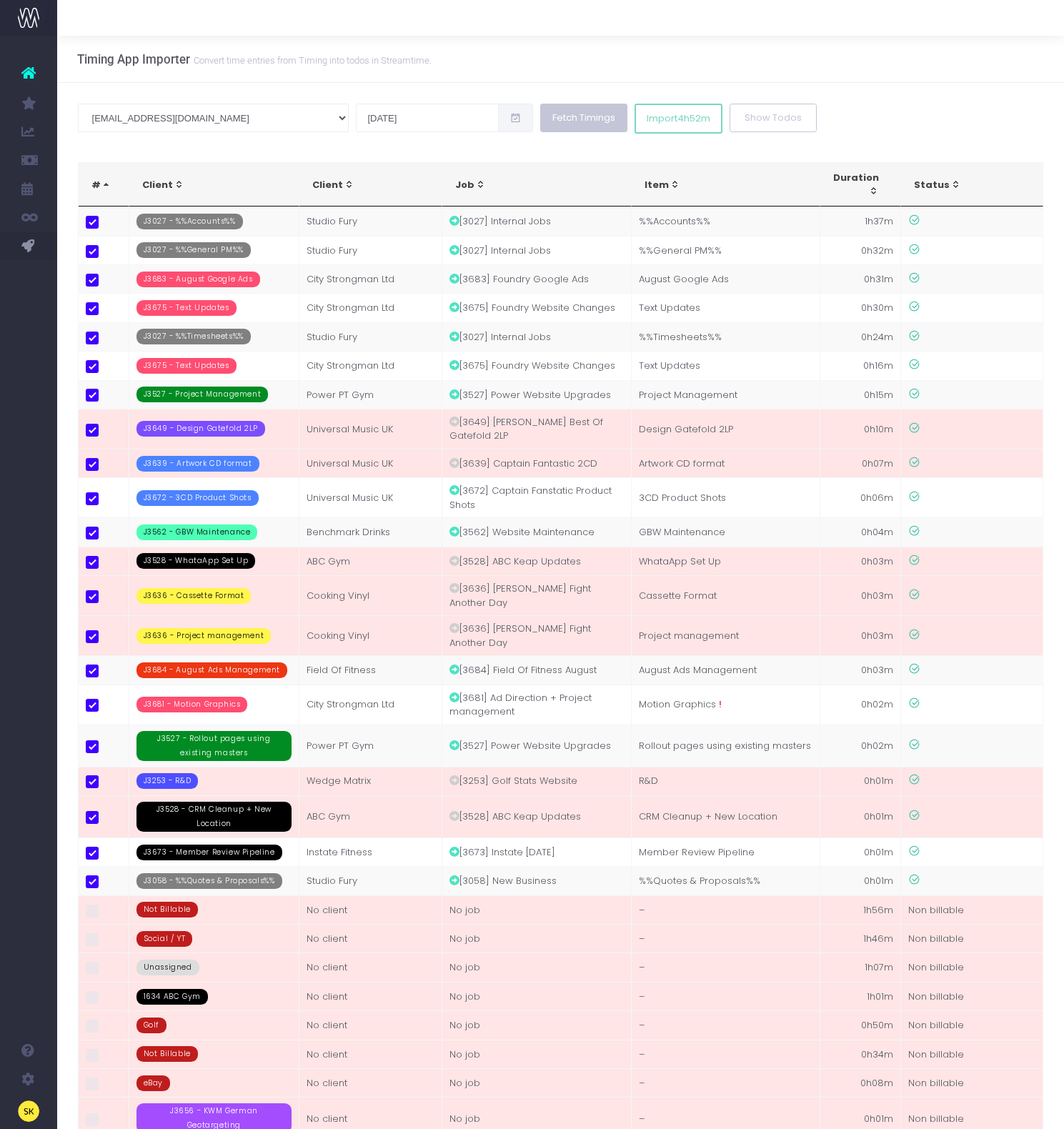
click at [540, 113] on button "Fetch Timings" at bounding box center [583, 118] width 87 height 28
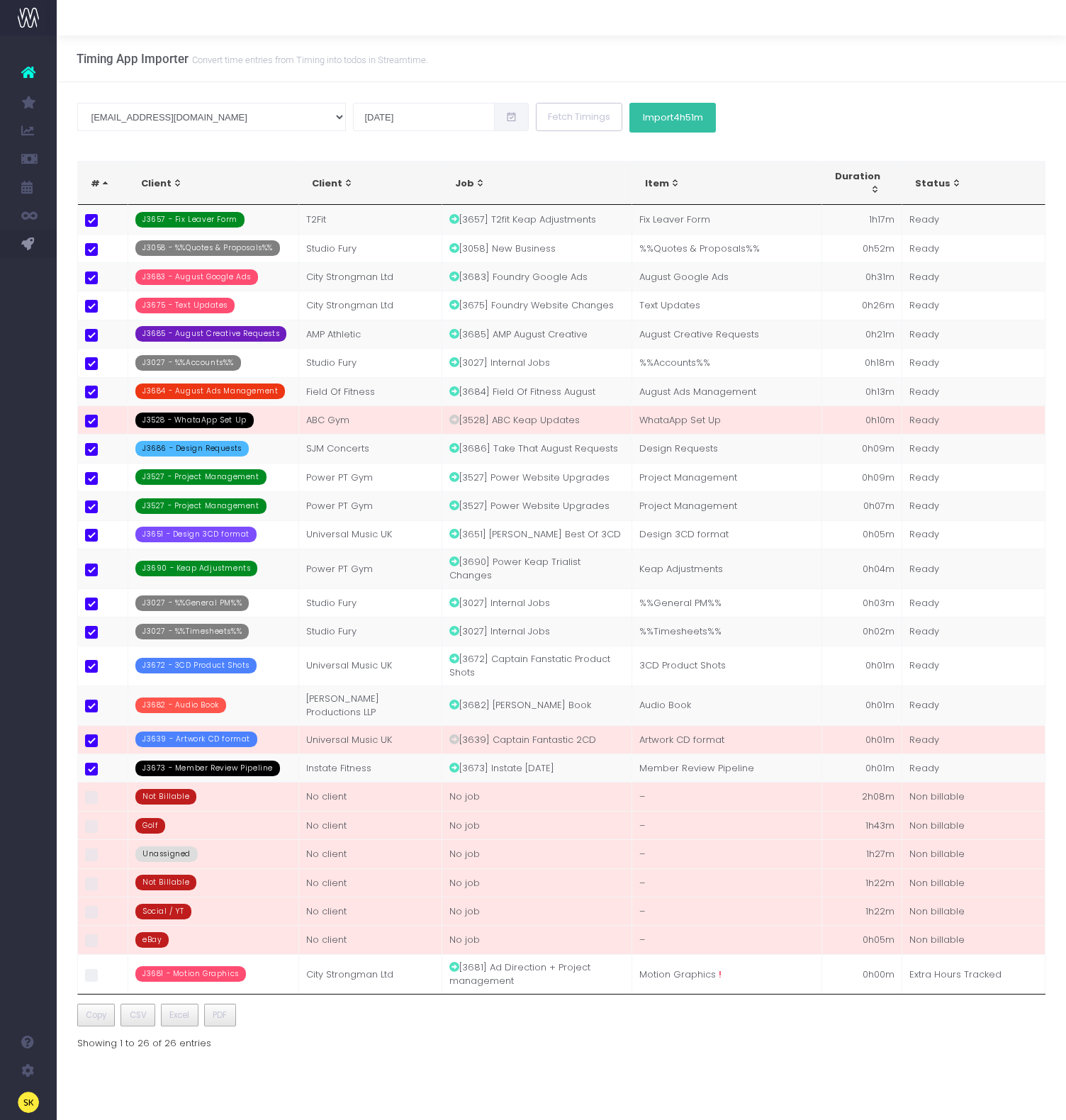
click at [629, 121] on button "Import 4h51m" at bounding box center [672, 118] width 86 height 30
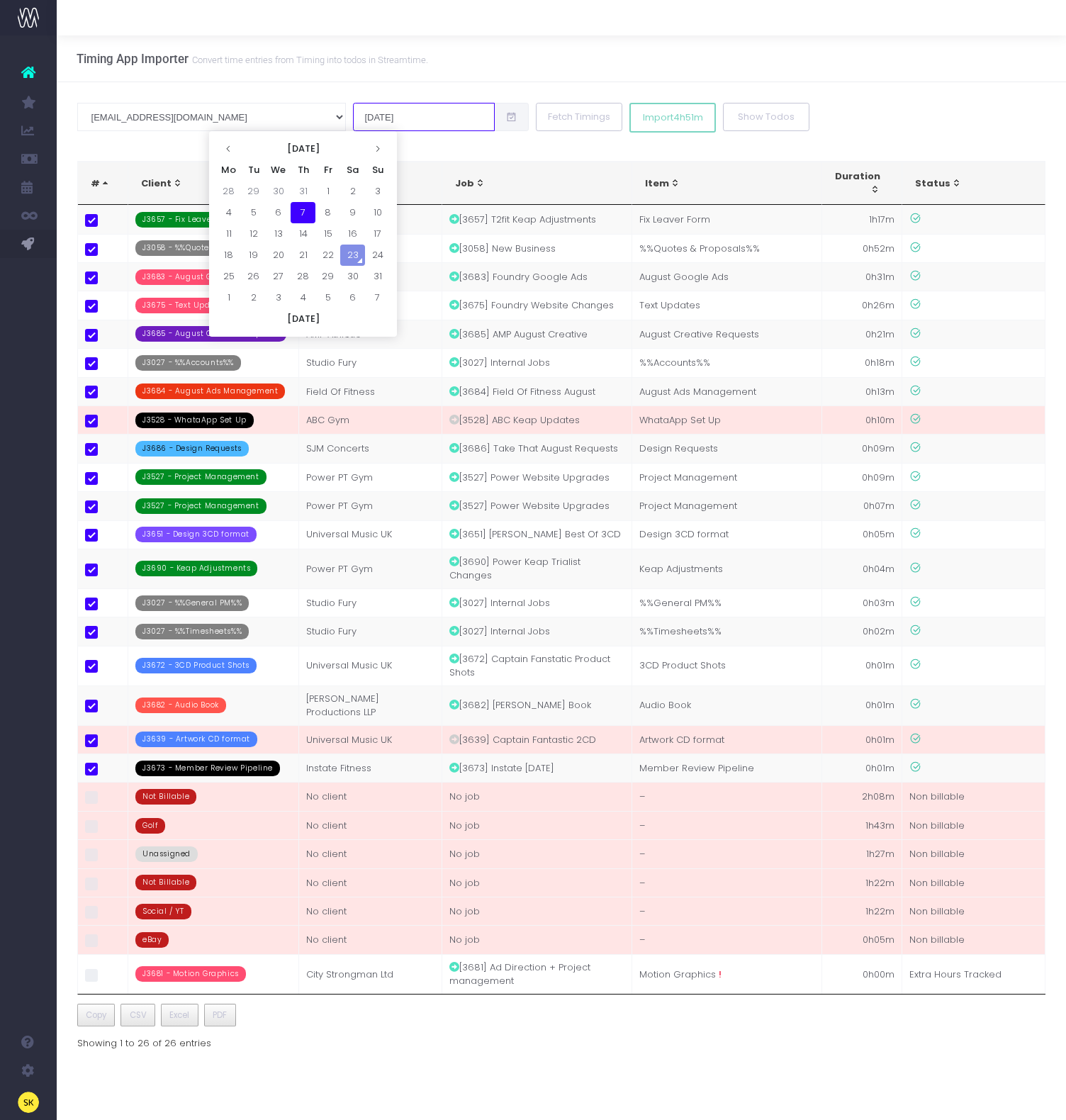
click at [353, 121] on input "07 Aug 2025" at bounding box center [423, 117] width 142 height 28
click at [326, 216] on td "8" at bounding box center [328, 213] width 25 height 22
type input "08 Aug 2025"
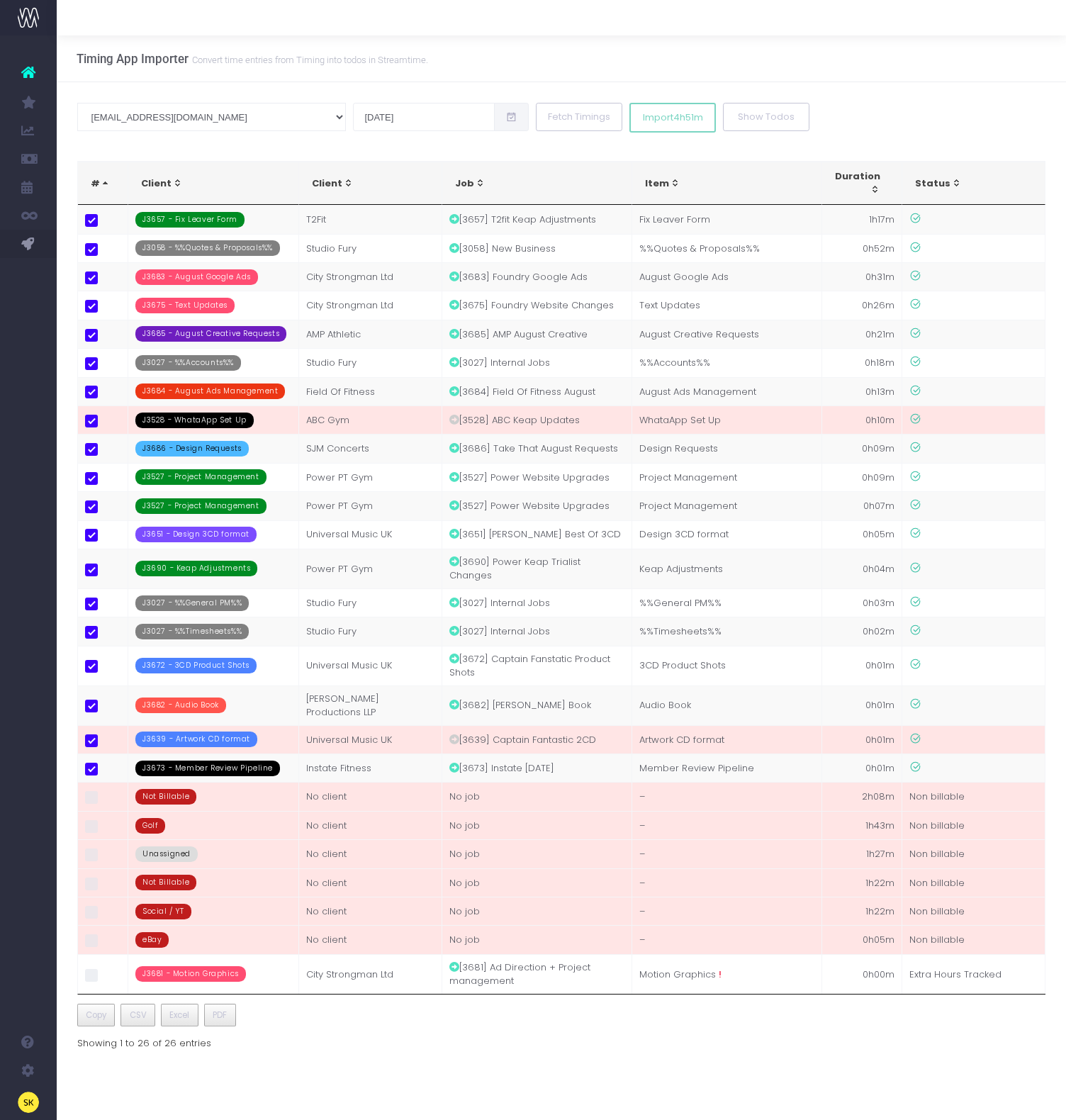
click at [496, 54] on div "Timing App Importer Convert time entries from Timing into todos in Streamtime." at bounding box center [561, 59] width 1009 height 47
click at [353, 114] on input "08 Aug 2025" at bounding box center [423, 117] width 142 height 28
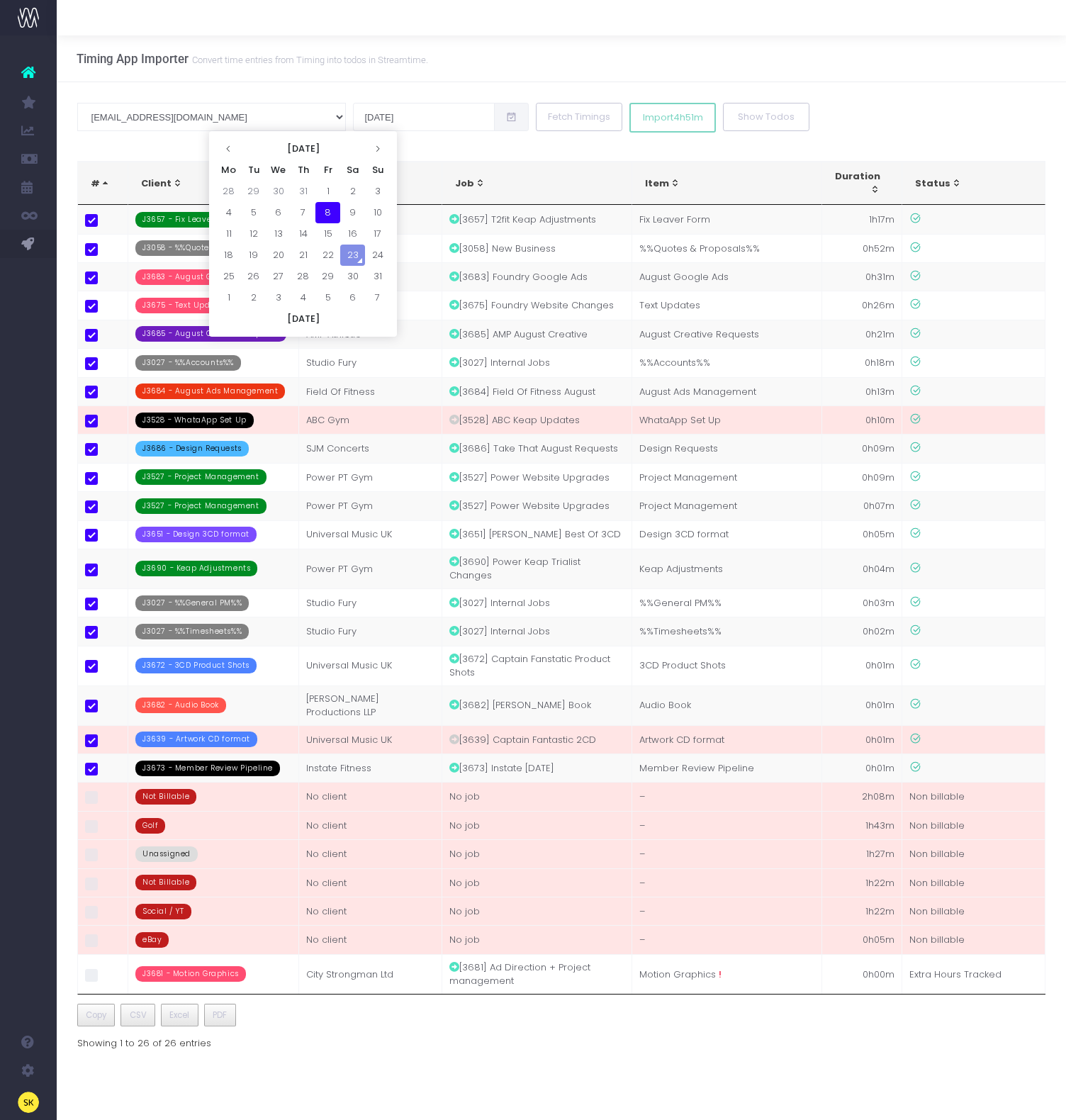
click at [435, 81] on div "Timing App Importer Convert time entries from Timing into todos in Streamtime." at bounding box center [561, 59] width 1009 height 47
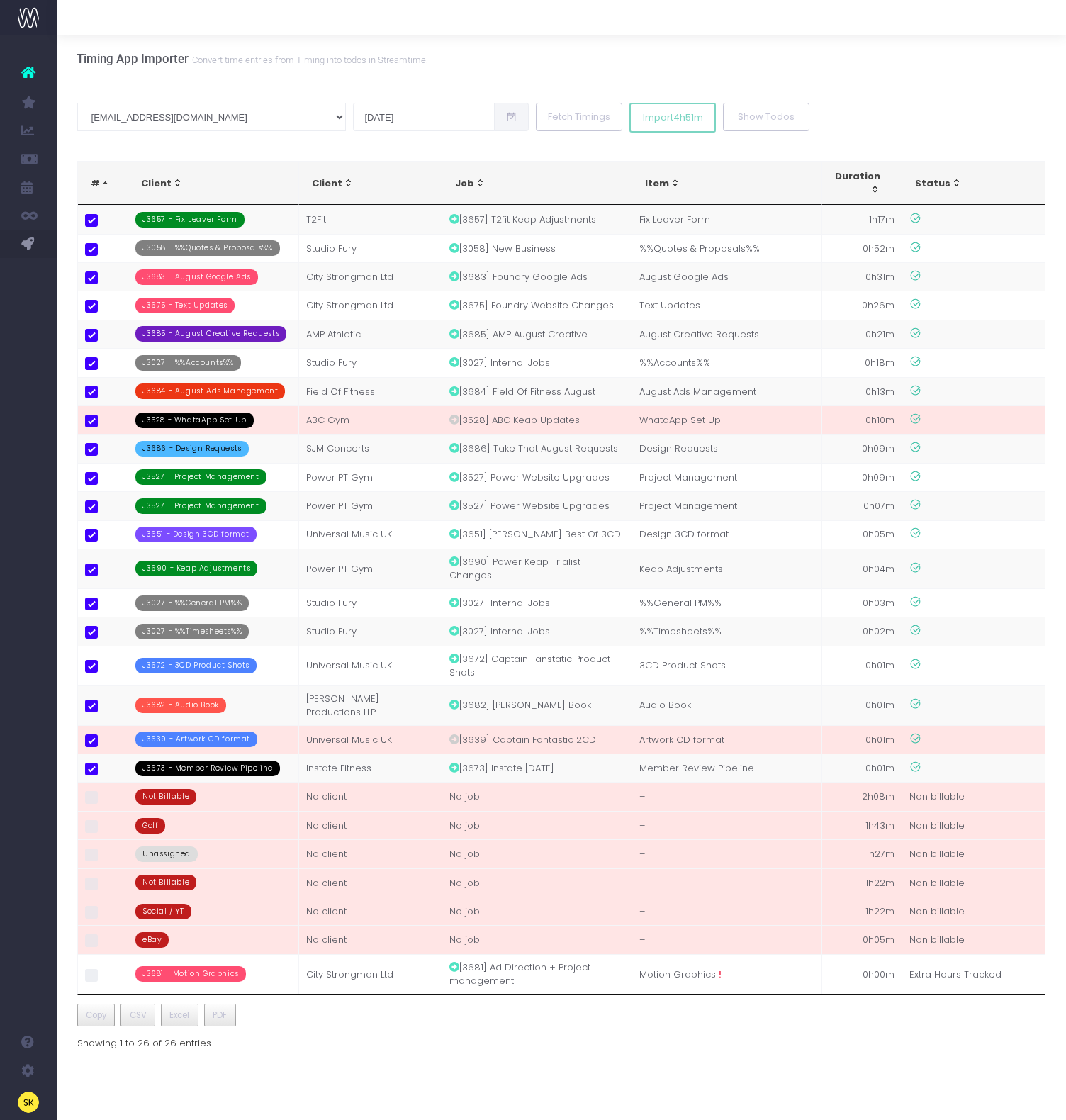
click at [464, 149] on div "sk@studiofury.com andy@studiofury.com luke@studiofury.com irvin@studiofury.com …" at bounding box center [561, 590] width 1009 height 1017
click at [504, 160] on div "sk@studiofury.com andy@studiofury.com luke@studiofury.com irvin@studiofury.com …" at bounding box center [561, 590] width 1009 height 1017
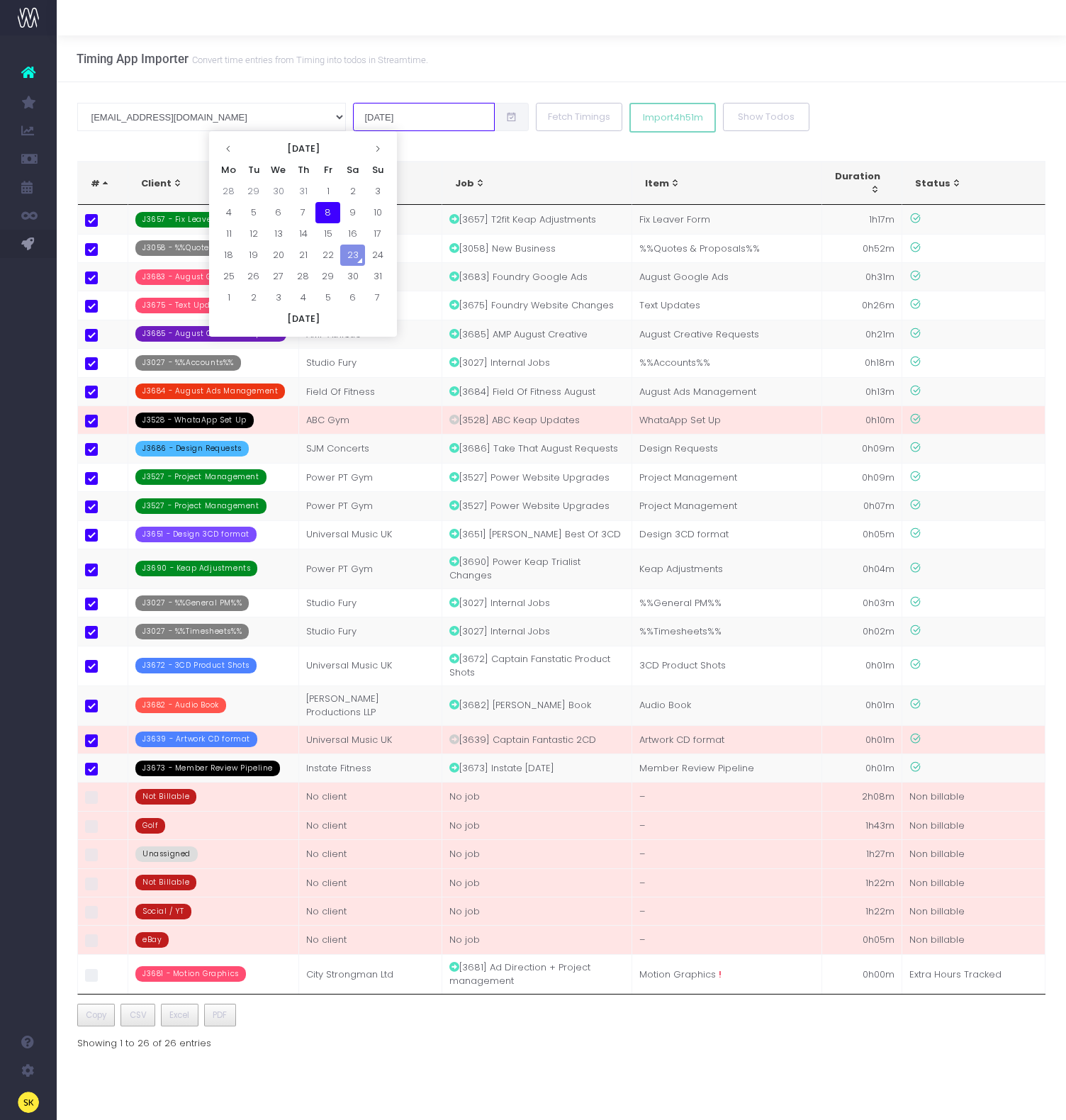
click at [353, 111] on input "08 Aug 2025" at bounding box center [423, 117] width 142 height 28
click at [334, 214] on td "8" at bounding box center [328, 213] width 25 height 22
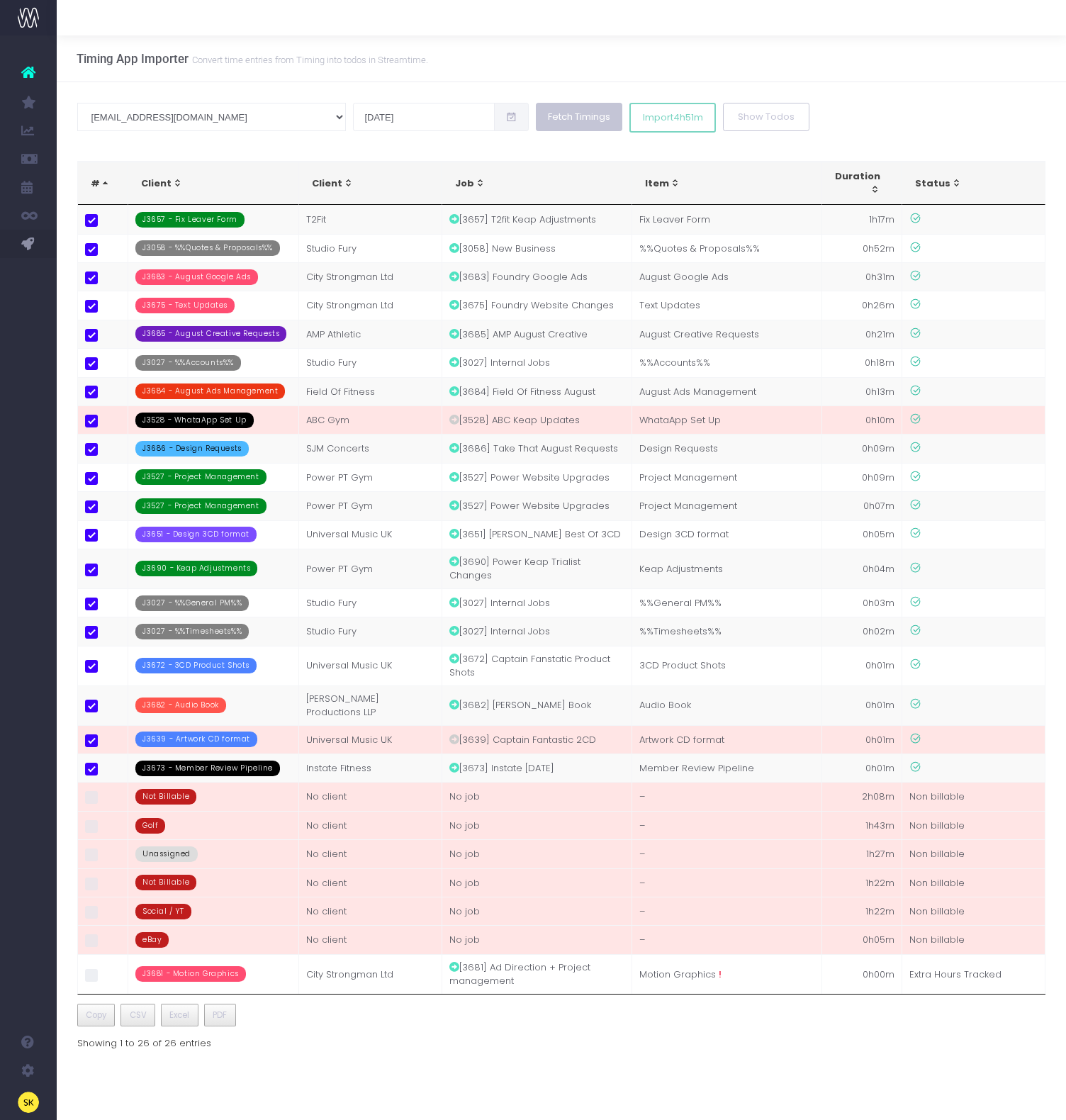
click at [535, 116] on button "Fetch Timings" at bounding box center [579, 117] width 86 height 28
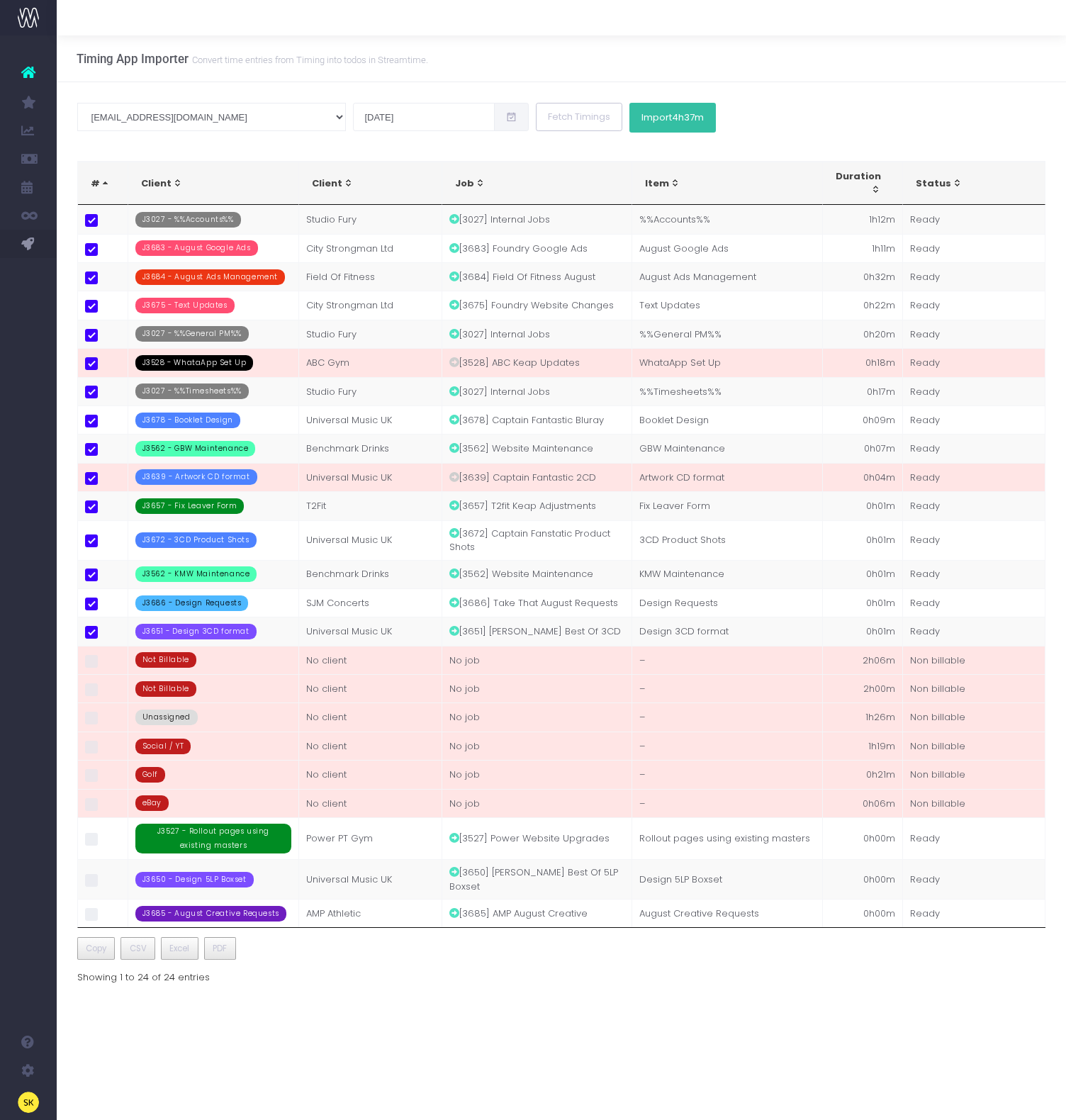
click at [672, 123] on span "4h37m" at bounding box center [688, 118] width 32 height 12
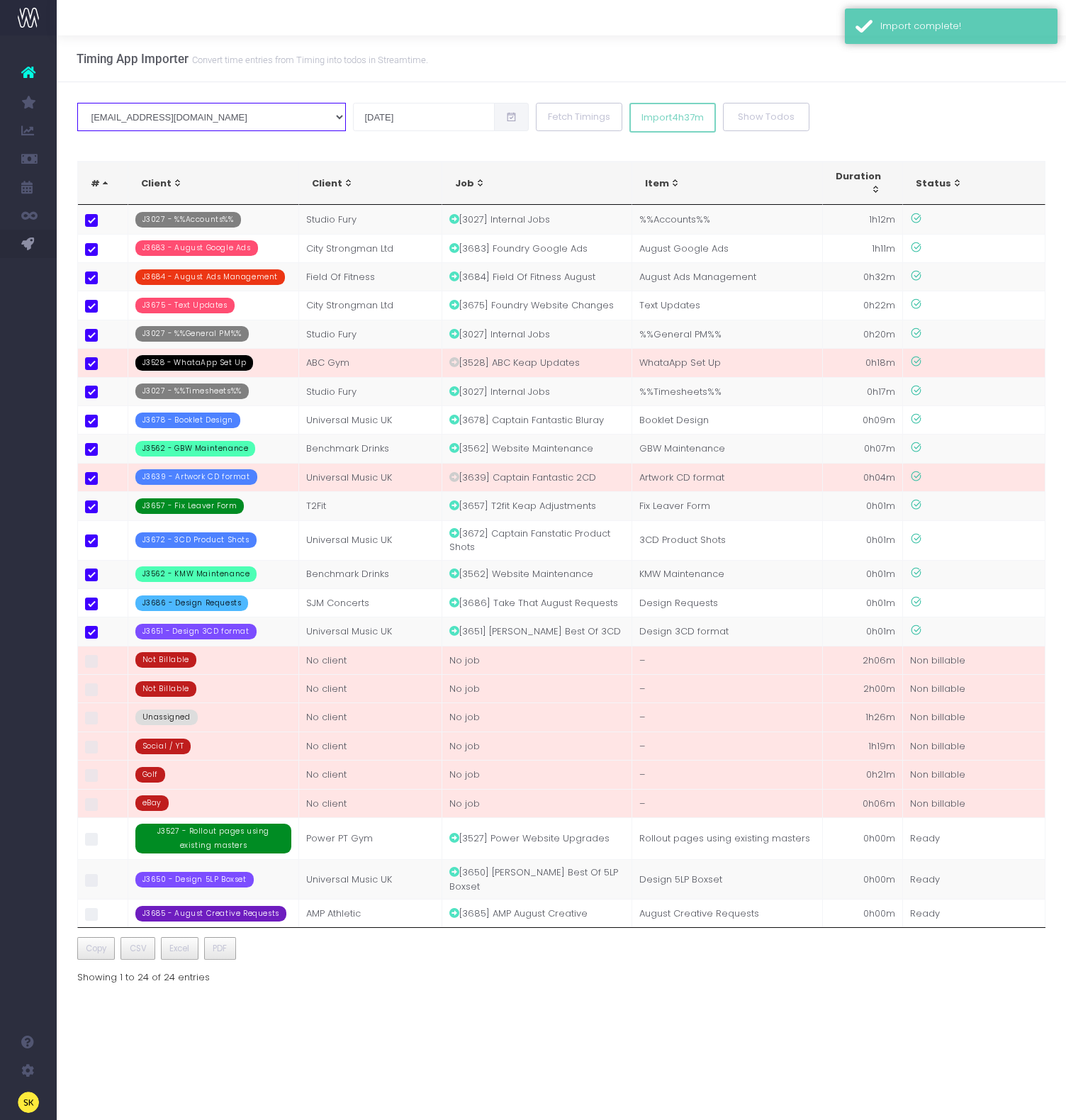
click at [188, 117] on select "sk@studiofury.com andy@studiofury.com luke@studiofury.com irvin@studiofury.com" at bounding box center [211, 117] width 269 height 28
select select "/users/29456"
click at [77, 103] on select "sk@studiofury.com andy@studiofury.com luke@studiofury.com irvin@studiofury.com" at bounding box center [211, 117] width 269 height 28
click at [353, 110] on input "08 Aug 2025" at bounding box center [423, 117] width 142 height 28
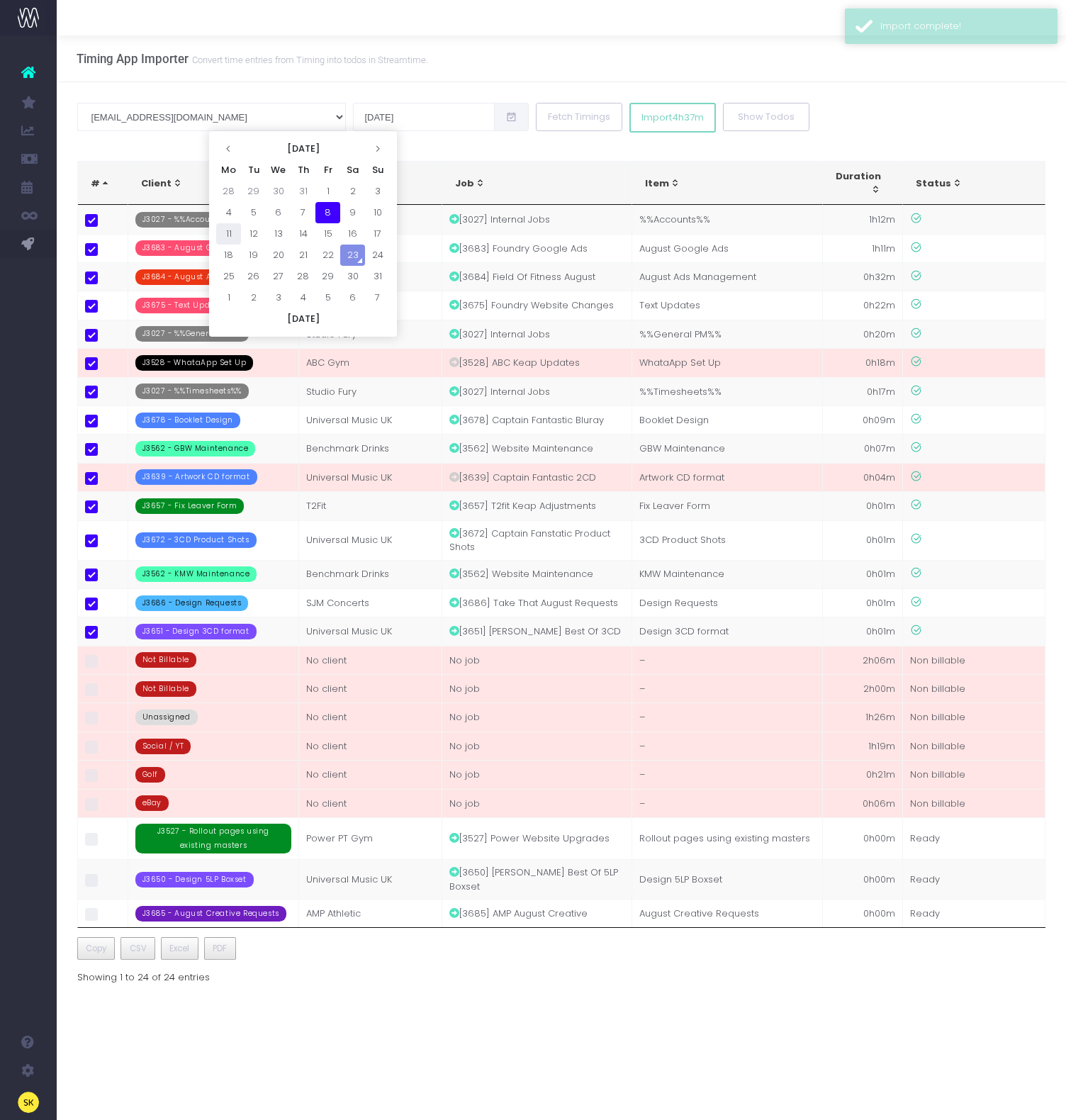
click at [224, 238] on td "11" at bounding box center [228, 234] width 25 height 22
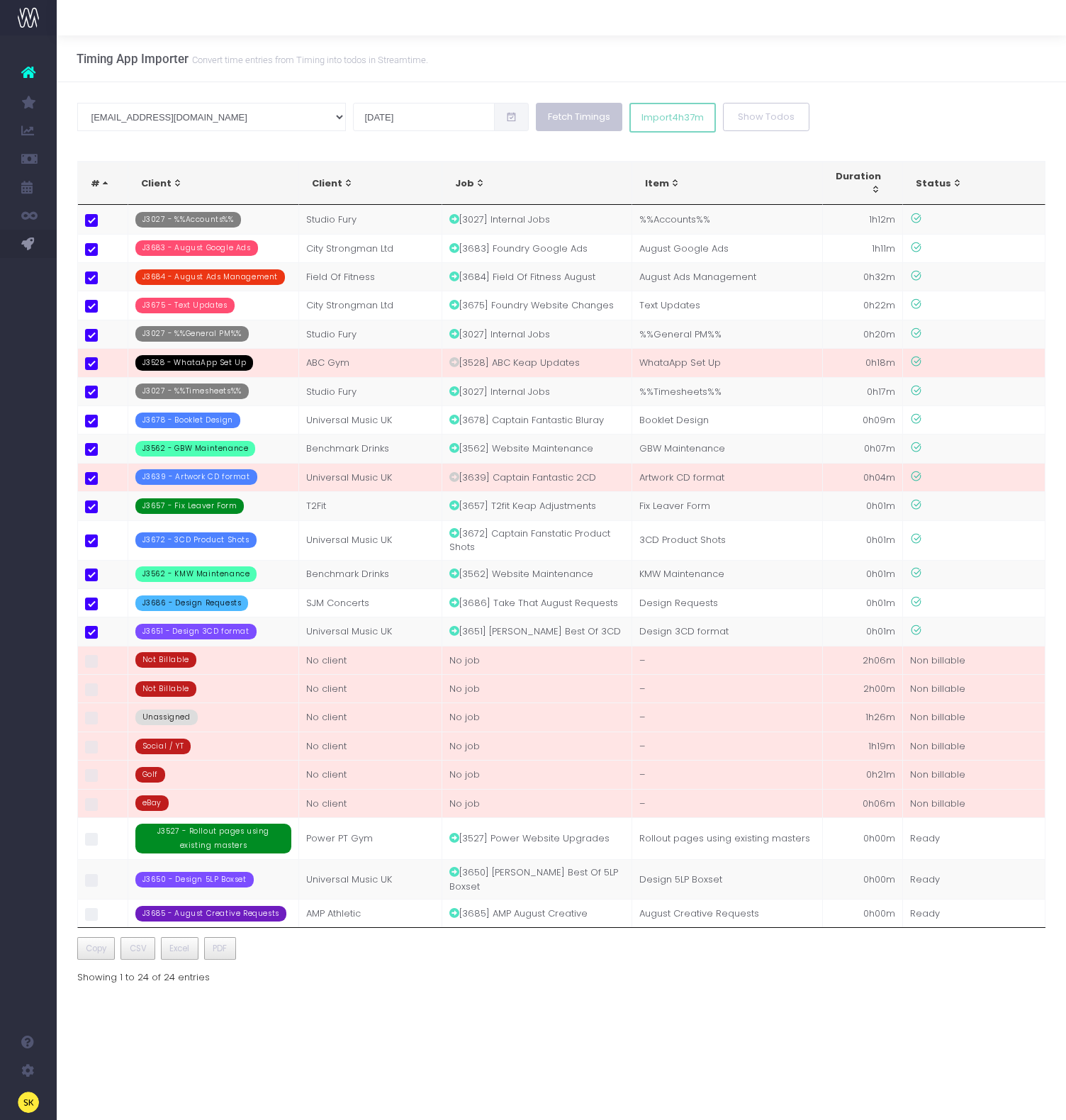
click at [535, 109] on button "Fetch Timings" at bounding box center [579, 117] width 86 height 28
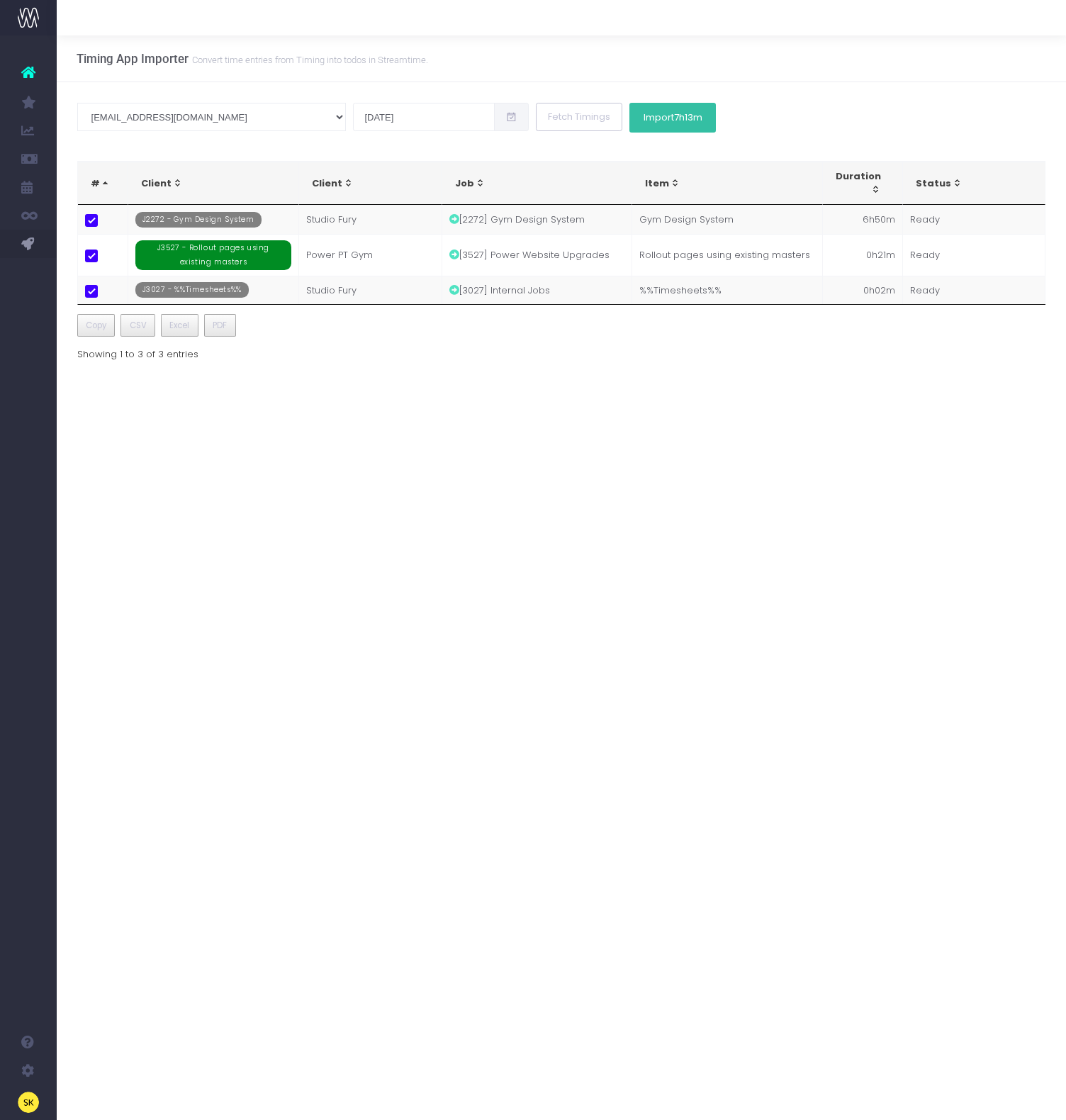
click at [674, 112] on span "7h13m" at bounding box center [688, 118] width 28 height 12
click at [353, 116] on input "11 Aug 2025" at bounding box center [423, 117] width 142 height 28
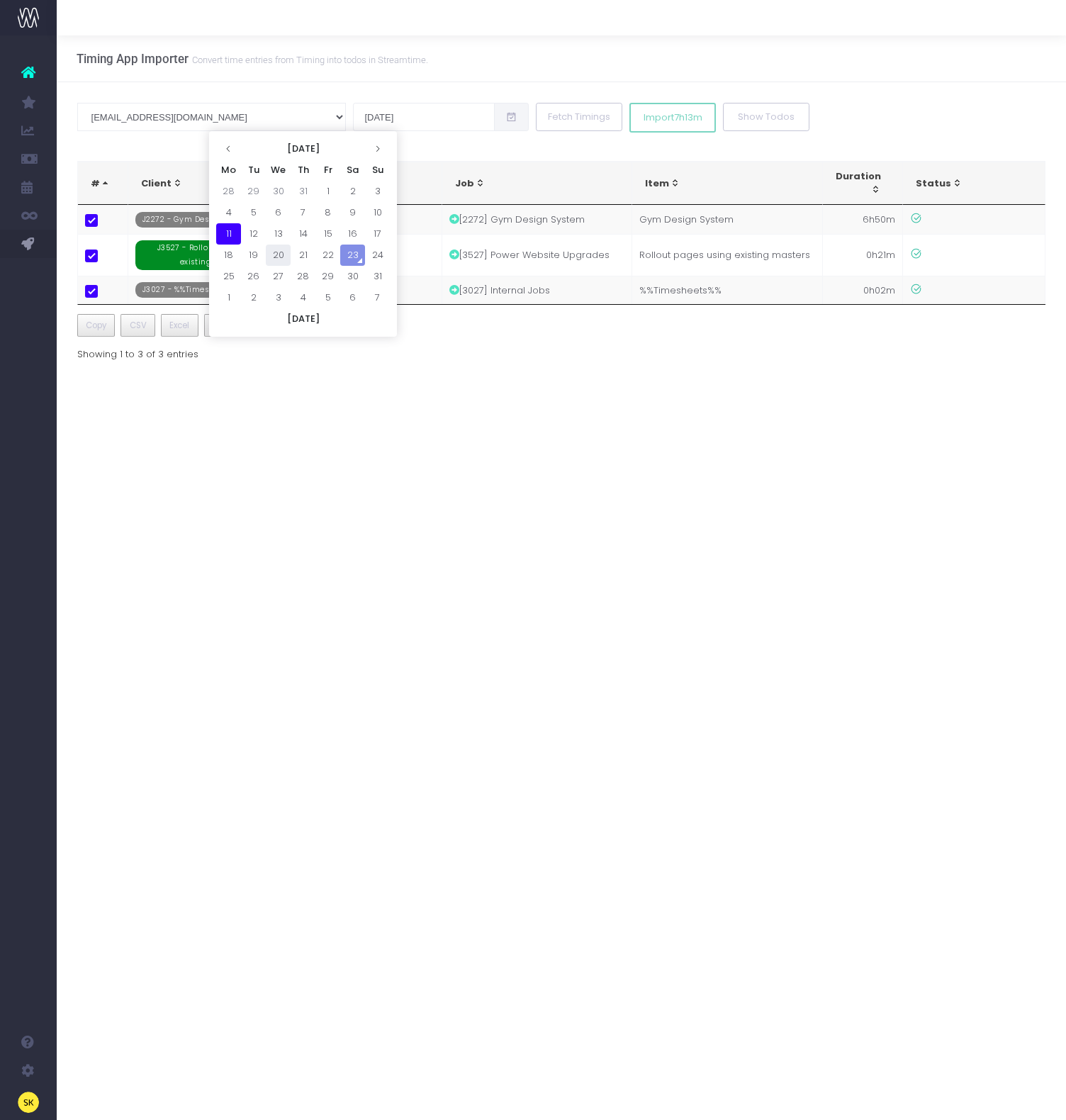
click at [286, 257] on td "20" at bounding box center [278, 255] width 25 height 22
type input "20 Aug 2025"
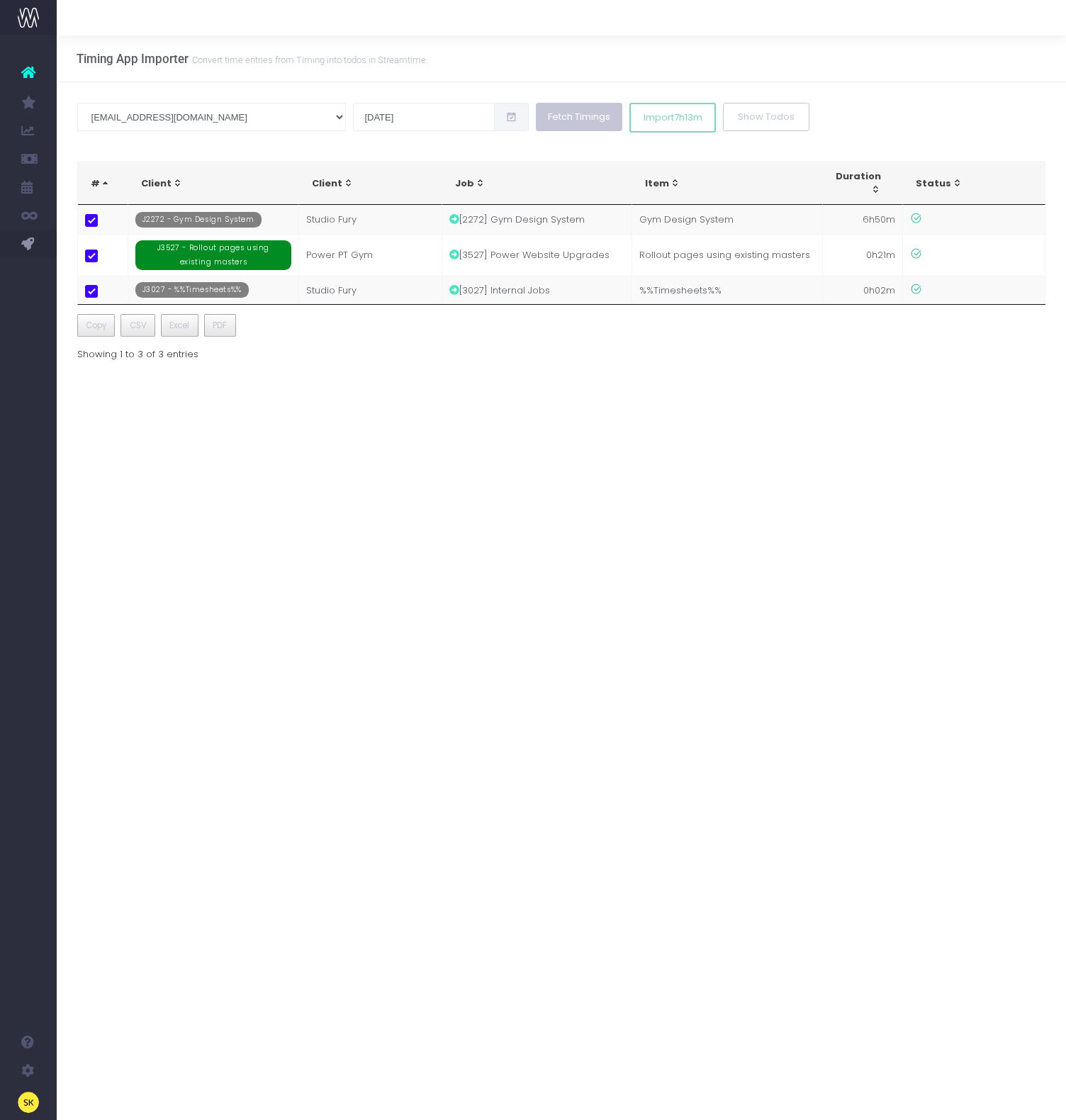
click at [535, 120] on button "Fetch Timings" at bounding box center [579, 117] width 86 height 28
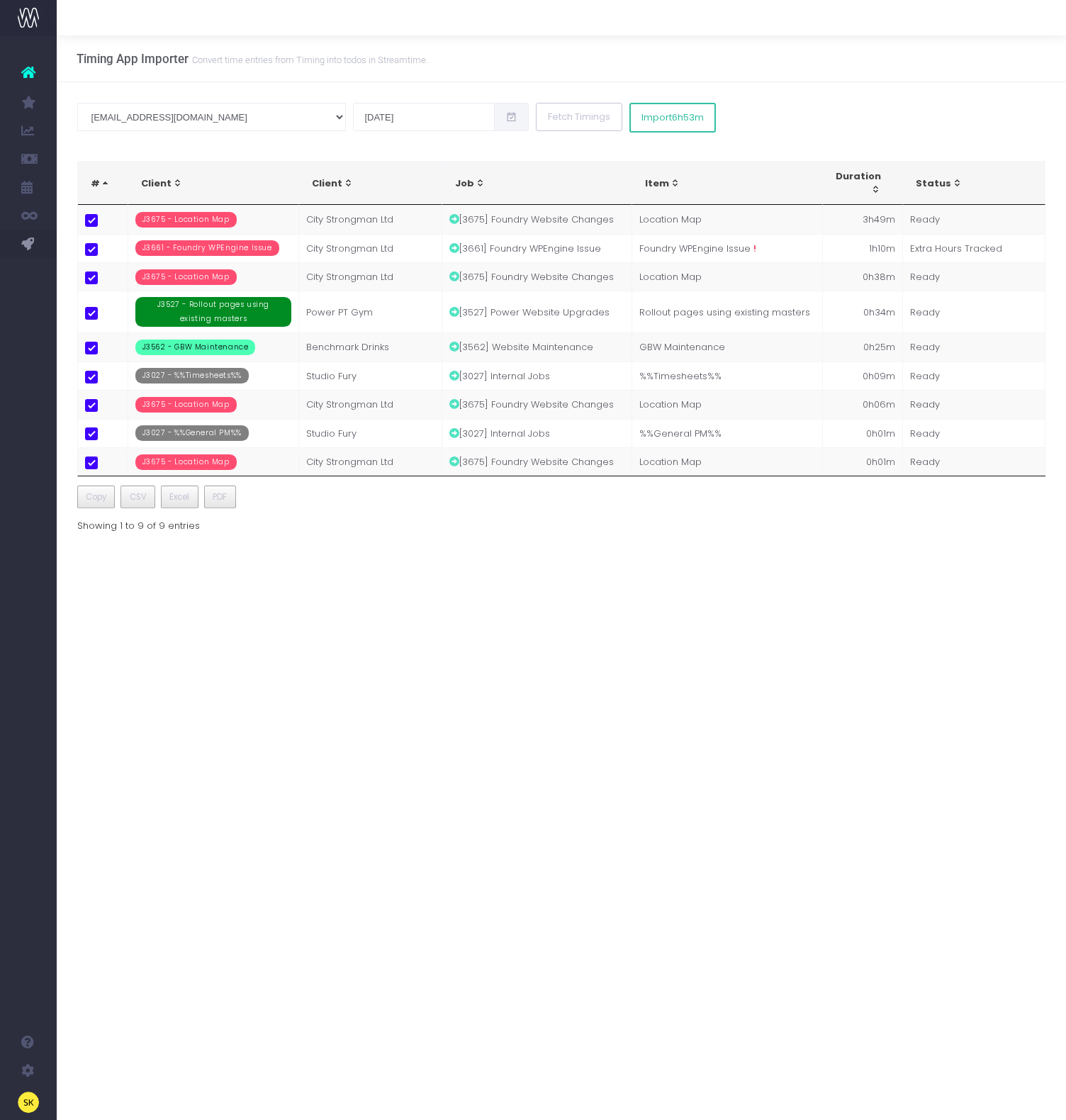
click at [686, 127] on div "sk@studiofury.com andy@studiofury.com luke@studiofury.com irvin@studiofury.com …" at bounding box center [561, 118] width 969 height 30
click at [454, 249] on icon at bounding box center [454, 248] width 10 height 10
click at [890, 246] on td "1h10m" at bounding box center [862, 248] width 80 height 28
click at [877, 248] on td "1h10m" at bounding box center [862, 248] width 80 height 28
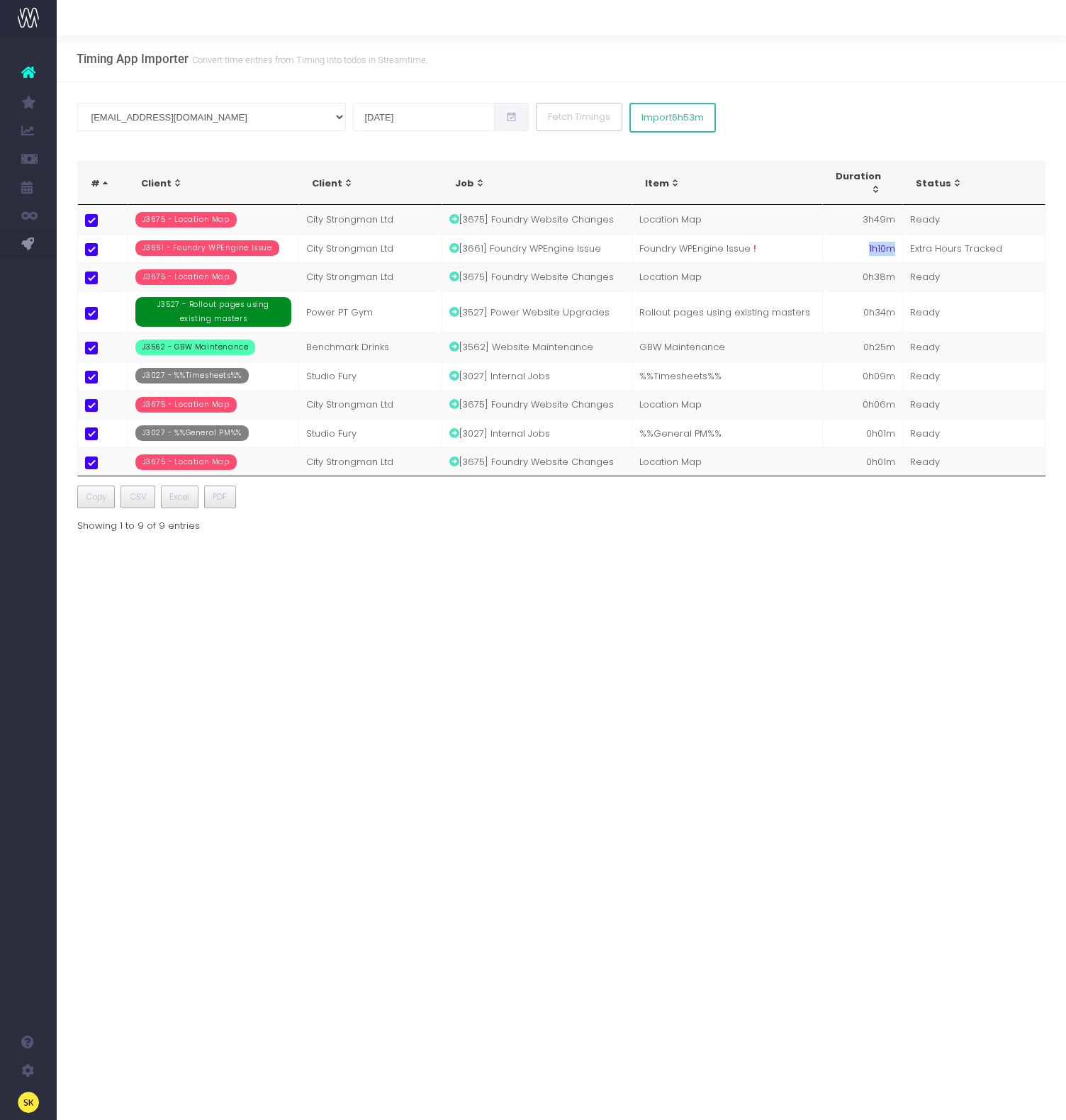
copy td "1h10m"
click at [703, 91] on div "sk@studiofury.com andy@studiofury.com luke@studiofury.com irvin@studiofury.com …" at bounding box center [561, 331] width 1009 height 499
click at [353, 125] on input "20 Aug 2025" at bounding box center [423, 117] width 142 height 28
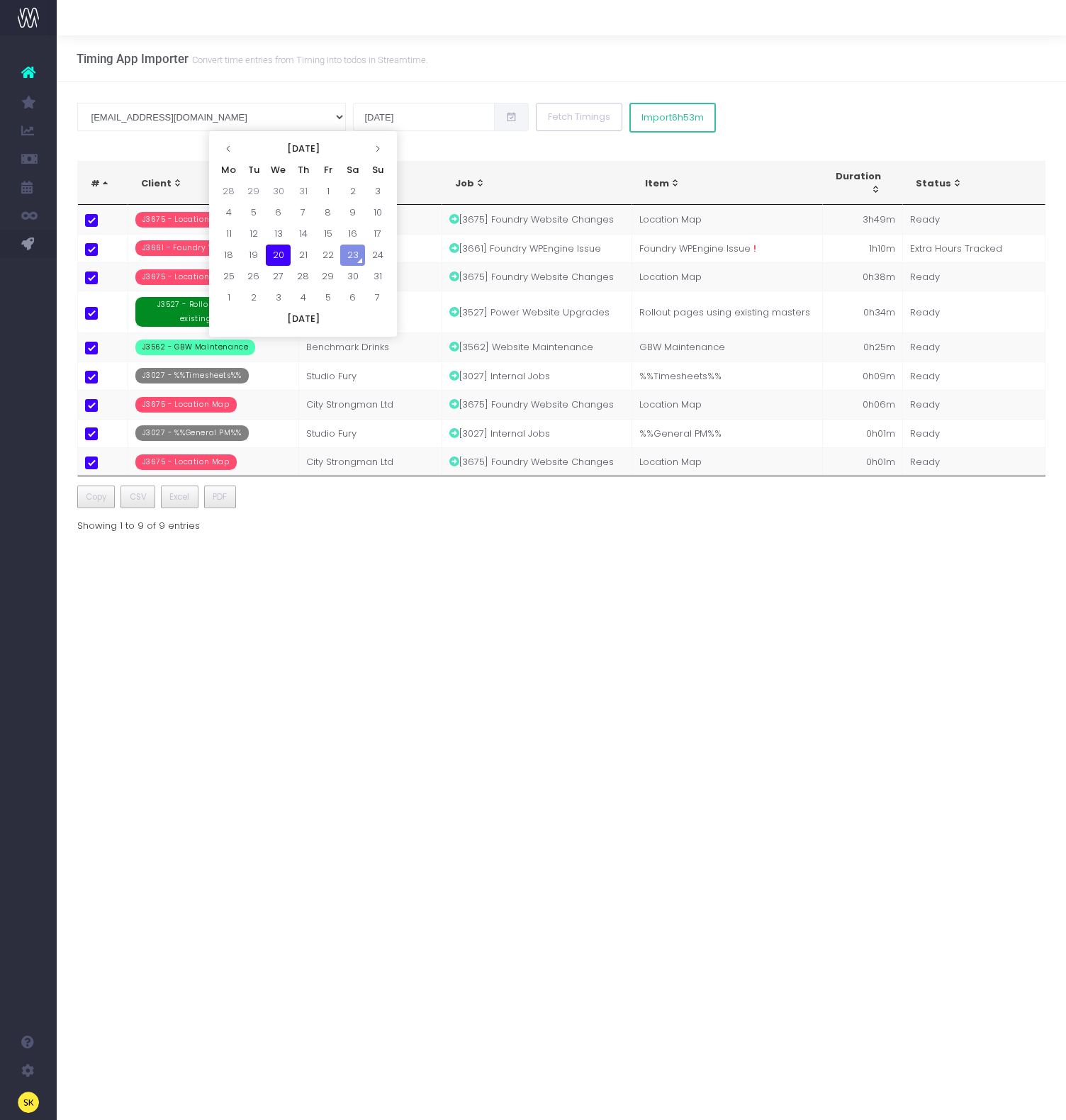
click at [282, 255] on td "20" at bounding box center [278, 255] width 25 height 22
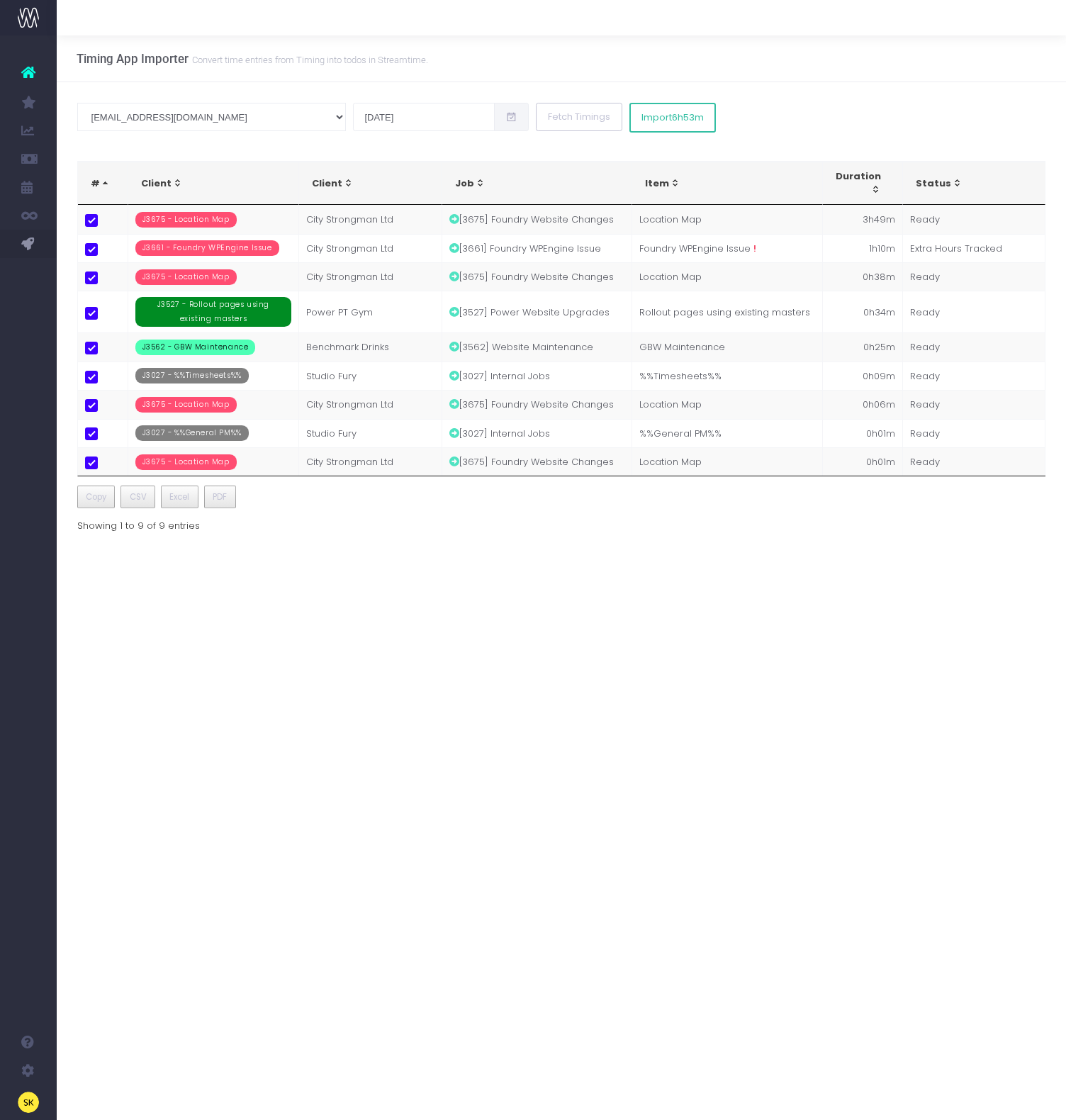
click at [481, 52] on div "Timing App Importer Convert time entries from Timing into todos in Streamtime." at bounding box center [561, 59] width 1009 height 47
click at [535, 129] on button "Fetch Timings" at bounding box center [579, 117] width 86 height 28
click at [190, 116] on select "sk@studiofury.com andy@studiofury.com luke@studiofury.com irvin@studiofury.com" at bounding box center [211, 117] width 269 height 28
select select "/users/11999"
click at [77, 103] on select "sk@studiofury.com andy@studiofury.com luke@studiofury.com irvin@studiofury.com" at bounding box center [211, 117] width 269 height 28
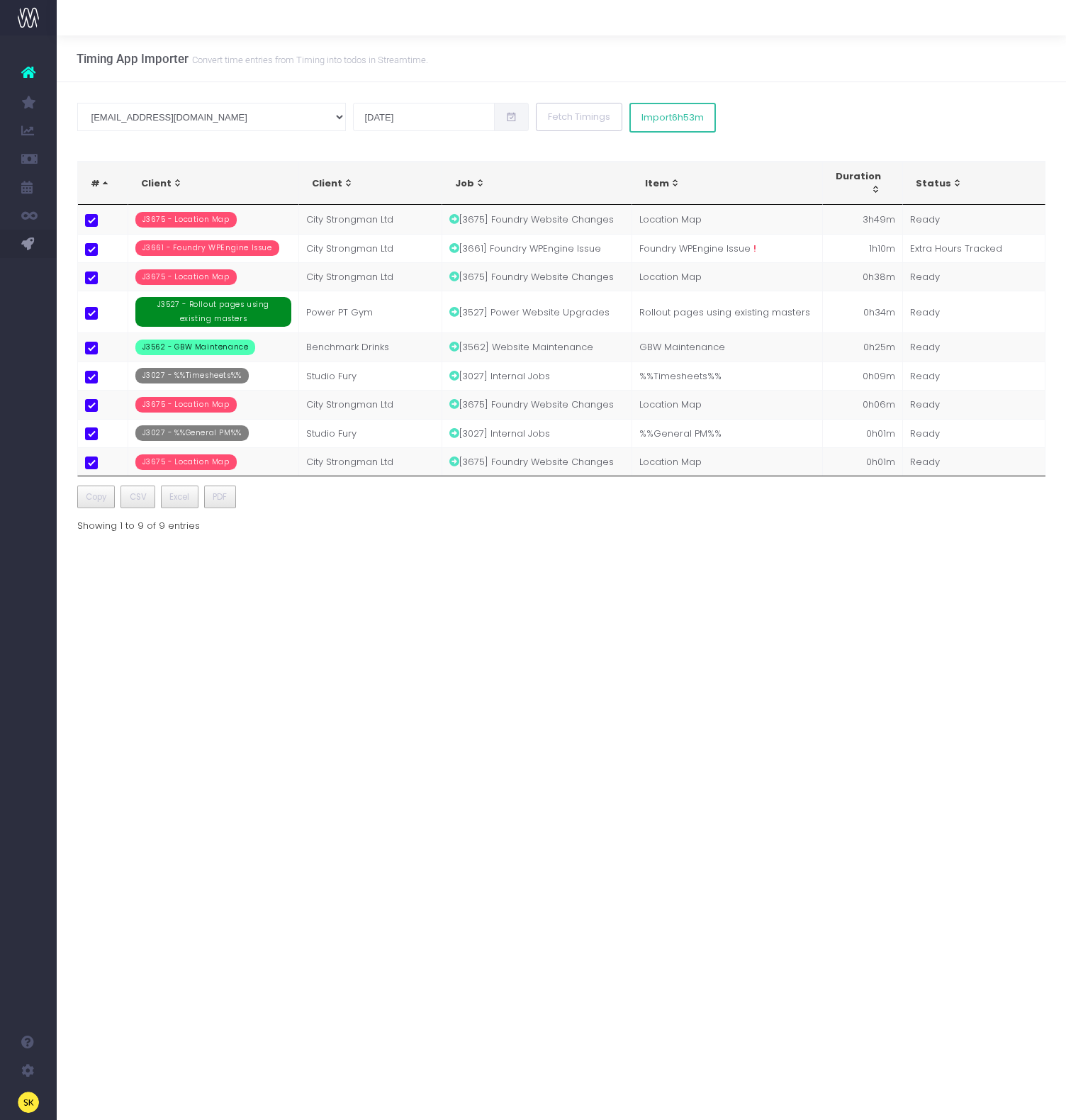
click at [267, 86] on div "sk@studiofury.com andy@studiofury.com luke@studiofury.com irvin@studiofury.com …" at bounding box center [561, 331] width 1009 height 499
click at [535, 113] on button "Fetch Timings" at bounding box center [579, 117] width 86 height 28
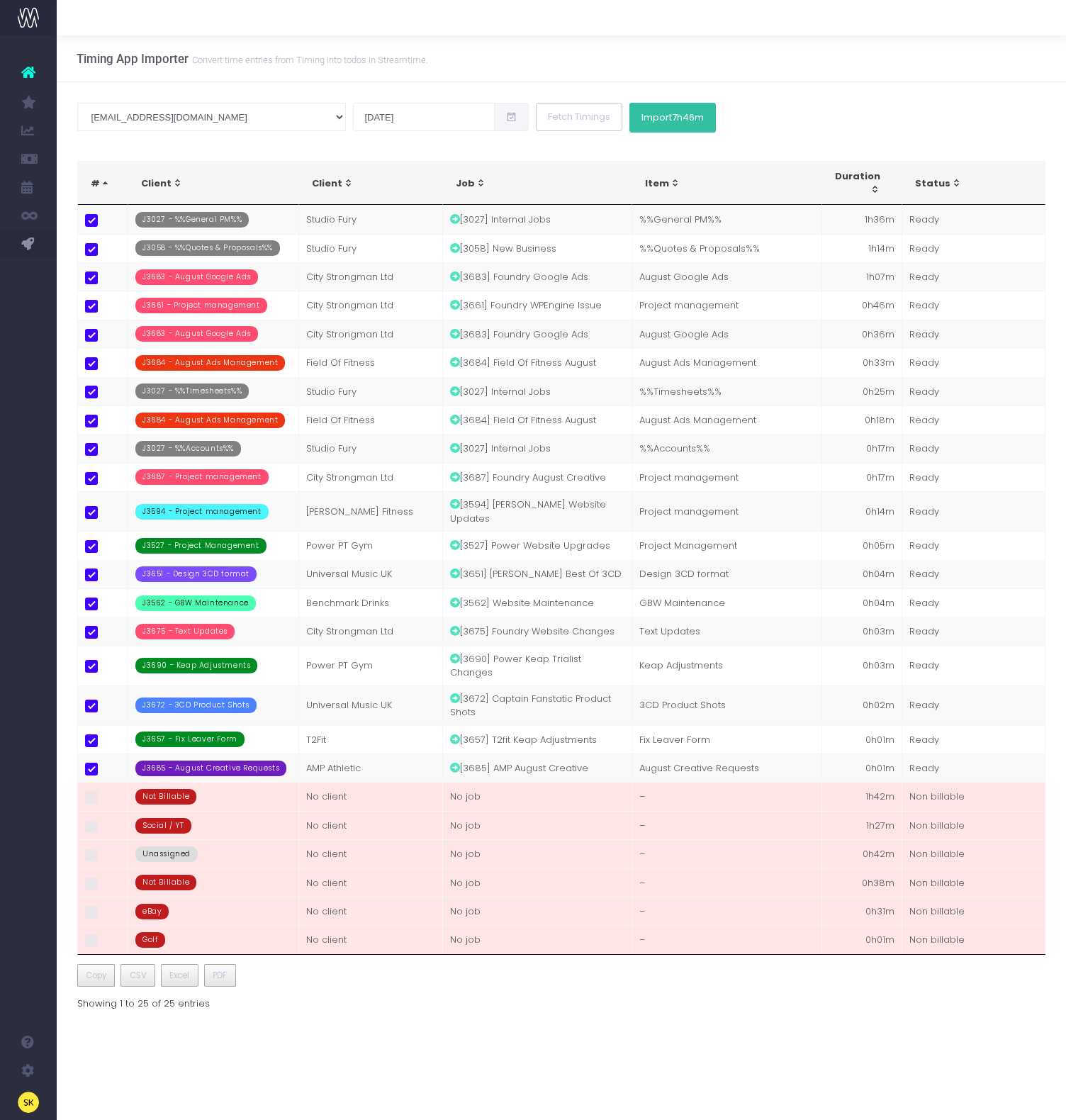
click at [672, 119] on span "7h46m" at bounding box center [688, 118] width 32 height 12
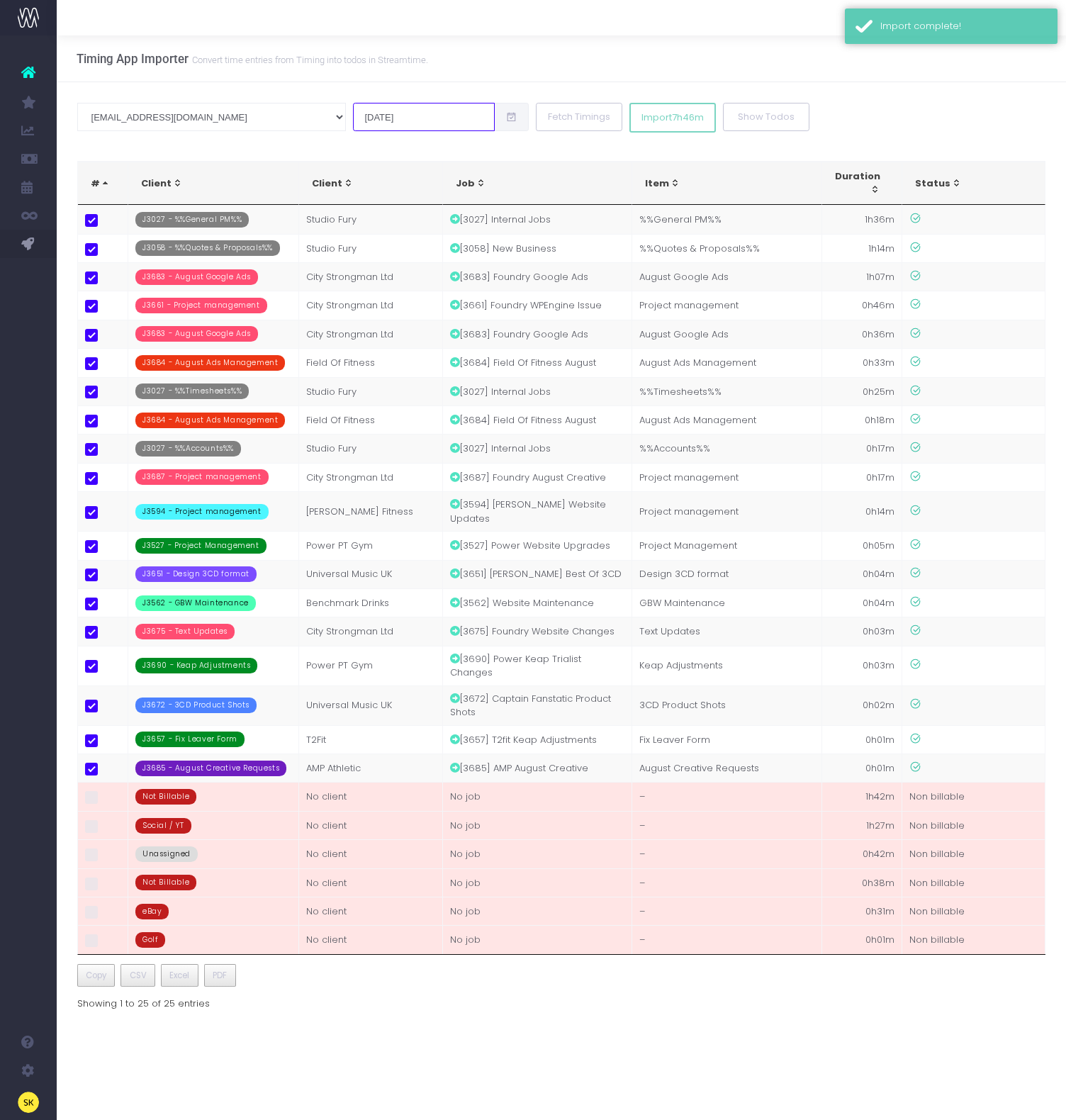
click at [353, 109] on input "20 Aug 2025" at bounding box center [423, 117] width 142 height 28
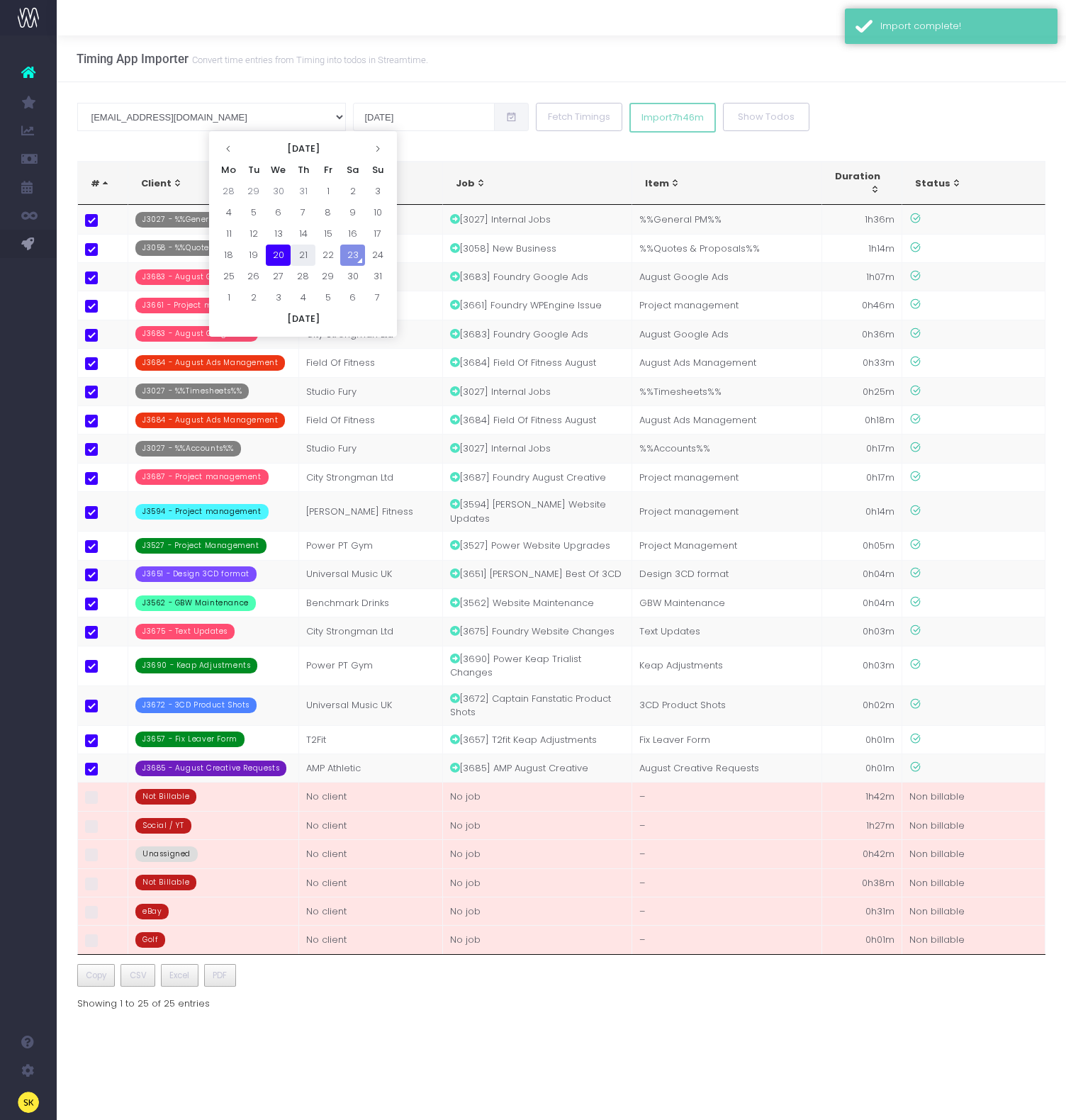
click at [306, 264] on td "21" at bounding box center [303, 255] width 25 height 22
type input "21 Aug 2025"
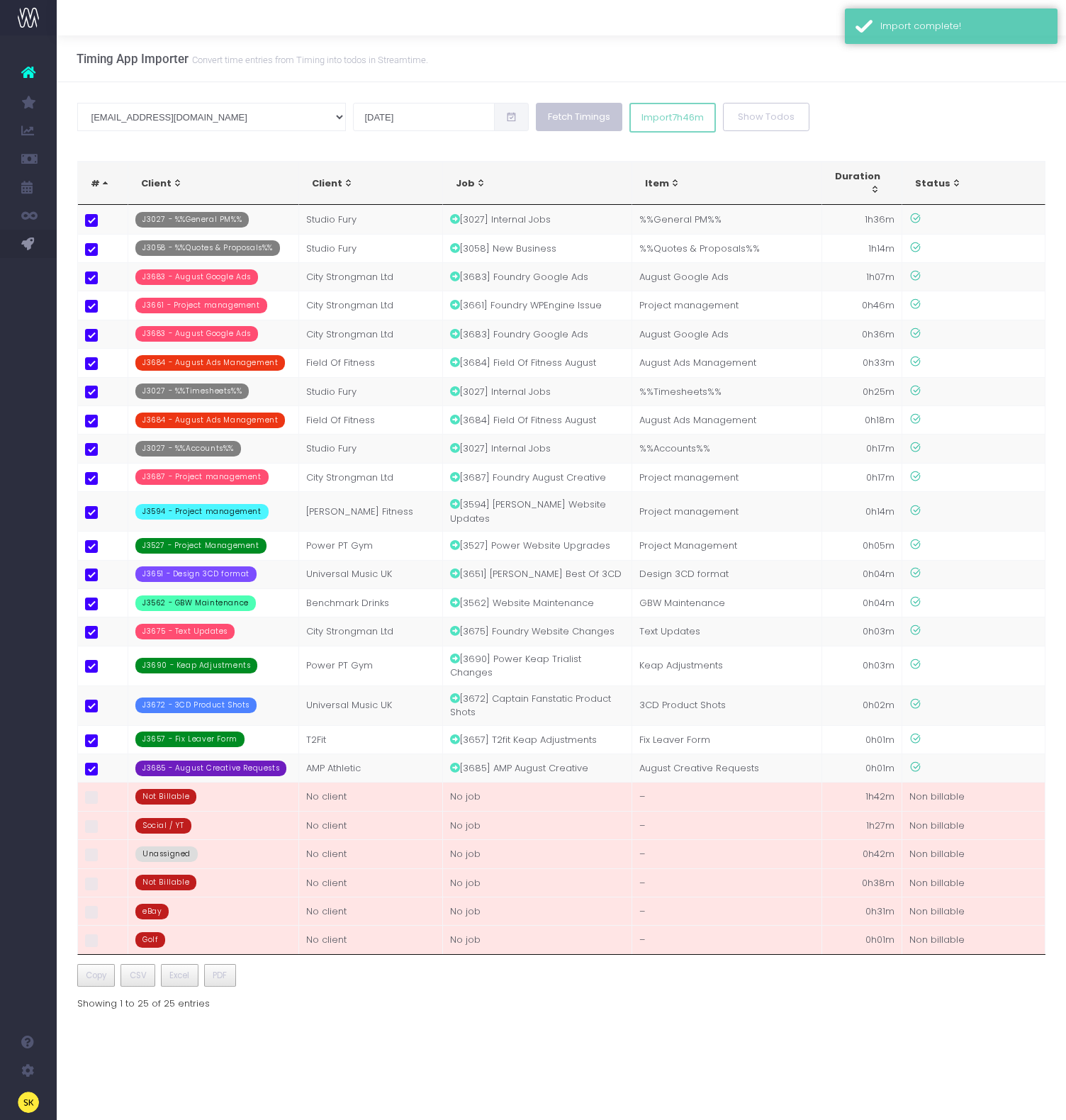
click at [535, 106] on button "Fetch Timings" at bounding box center [579, 117] width 86 height 28
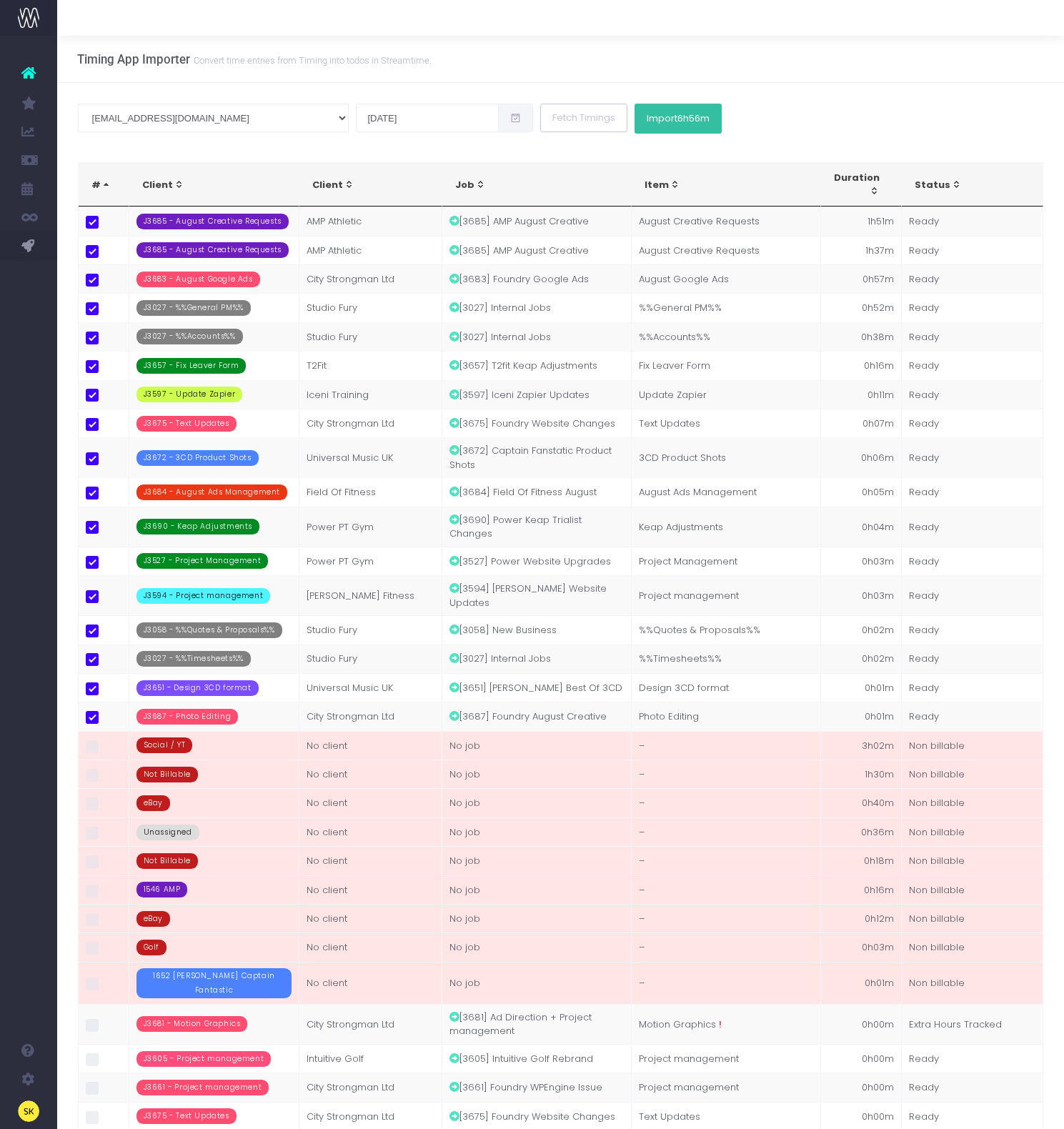
click at [678, 113] on span "6h56m" at bounding box center [693, 118] width 33 height 12
click at [859, 127] on div at bounding box center [532, 564] width 1064 height 1129
